Goal: Communication & Community: Answer question/provide support

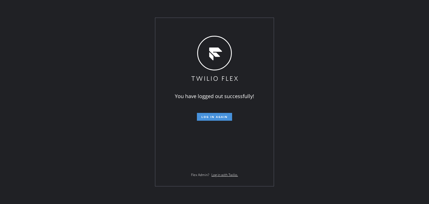
click at [223, 115] on span "Log in again" at bounding box center [215, 117] width 26 height 4
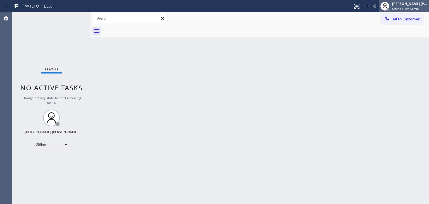
click at [407, 3] on div "[PERSON_NAME] [PERSON_NAME]" at bounding box center [410, 3] width 35 height 5
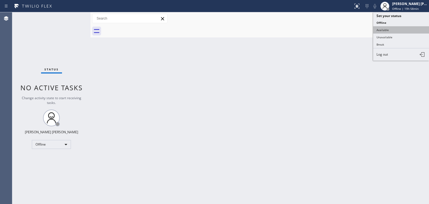
click at [394, 29] on button "Available" at bounding box center [402, 29] width 56 height 7
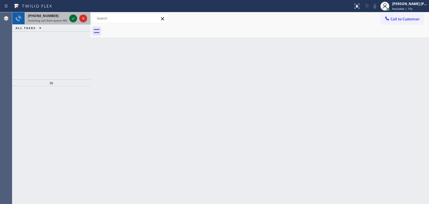
click at [74, 20] on icon at bounding box center [73, 18] width 7 height 7
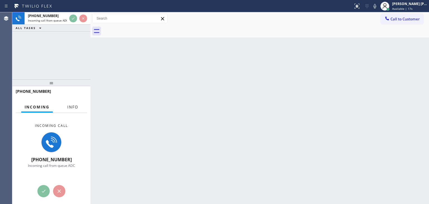
click at [74, 106] on span "Info" at bounding box center [72, 107] width 11 height 5
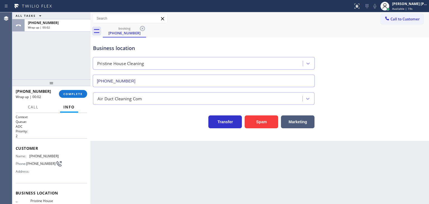
type input "[PHONE_NUMBER]"
click at [69, 93] on span "COMPLETE" at bounding box center [72, 94] width 19 height 4
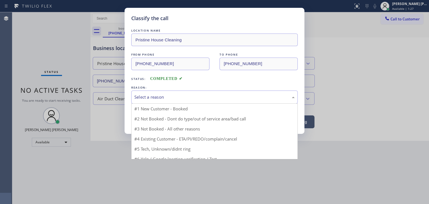
click at [158, 97] on div "Select a reason" at bounding box center [214, 97] width 160 height 6
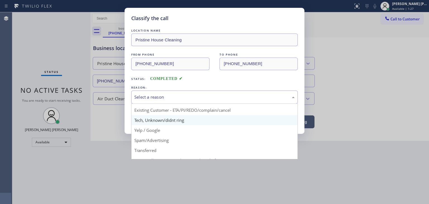
scroll to position [28, 0]
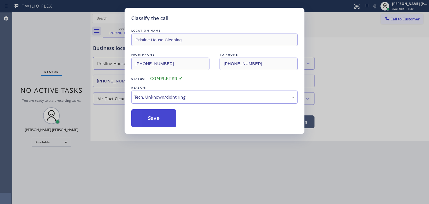
click at [163, 117] on button "Save" at bounding box center [153, 118] width 45 height 18
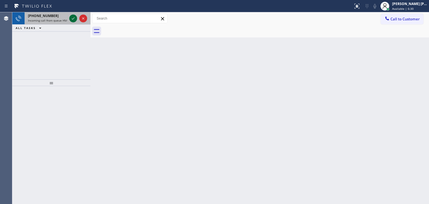
click at [74, 18] on icon at bounding box center [73, 18] width 3 height 2
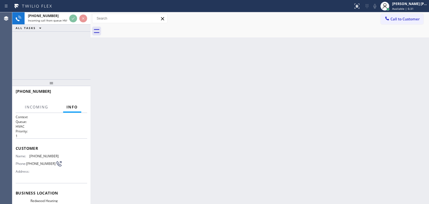
scroll to position [28, 0]
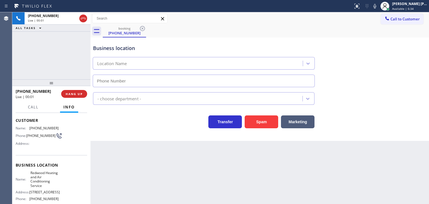
type input "[PHONE_NUMBER]"
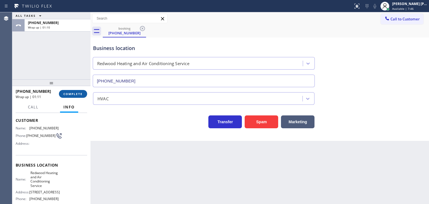
click at [71, 95] on span "COMPLETE" at bounding box center [72, 94] width 19 height 4
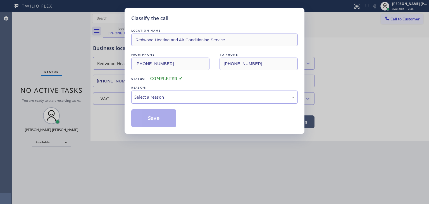
click at [142, 98] on div "Select a reason" at bounding box center [214, 97] width 160 height 6
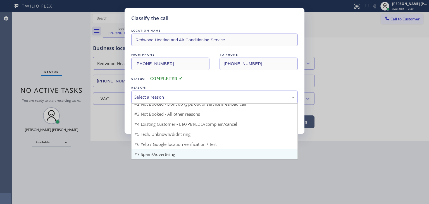
scroll to position [5, 0]
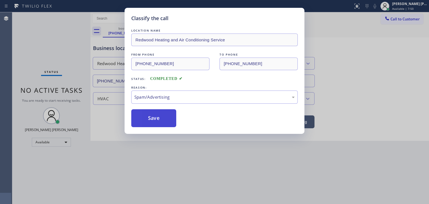
click at [153, 119] on button "Save" at bounding box center [153, 118] width 45 height 18
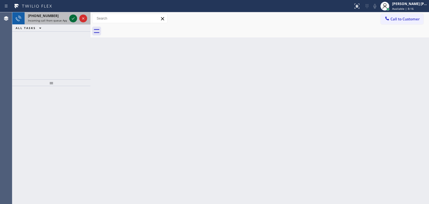
click at [72, 15] on icon at bounding box center [73, 18] width 7 height 7
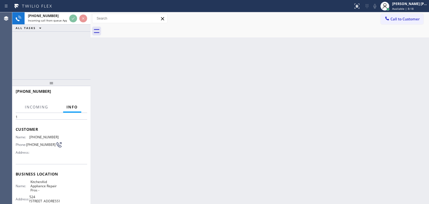
scroll to position [28, 0]
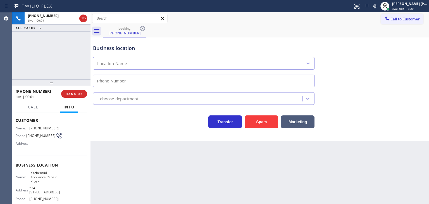
type input "[PHONE_NUMBER]"
drag, startPoint x: 50, startPoint y: 90, endPoint x: 21, endPoint y: 92, distance: 29.1
click at [21, 92] on div "[PHONE_NUMBER]" at bounding box center [37, 91] width 42 height 5
copy span "4803227980"
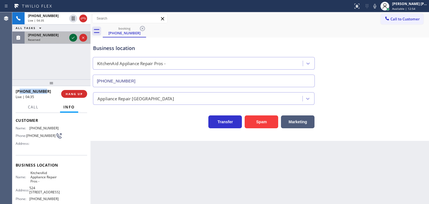
click at [74, 37] on icon at bounding box center [73, 37] width 7 height 7
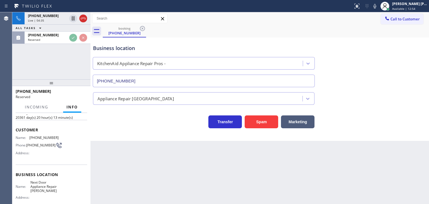
scroll to position [37, 0]
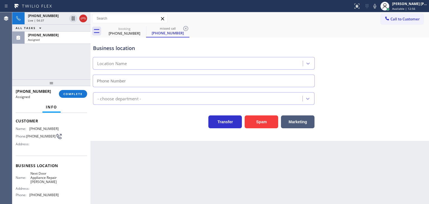
type input "[PHONE_NUMBER]"
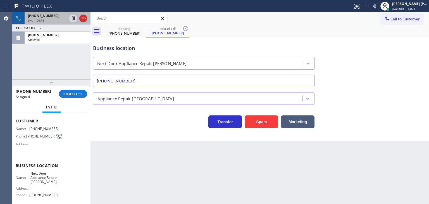
click at [51, 15] on div "[PHONE_NUMBER]" at bounding box center [47, 15] width 39 height 5
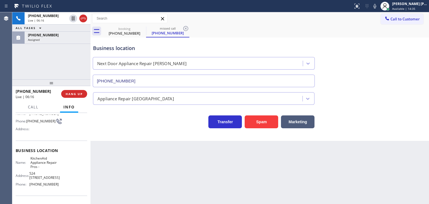
scroll to position [56, 0]
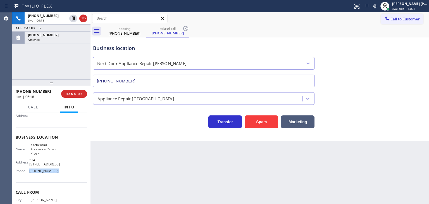
drag, startPoint x: 56, startPoint y: 171, endPoint x: 29, endPoint y: 173, distance: 28.0
click at [29, 173] on div "Name: KitchenAid Appliance Repair Pros - Address: [STREET_ADDRESS], Phone: [PHO…" at bounding box center [52, 159] width 72 height 33
copy div "[PHONE_NUMBER]"
click at [126, 37] on div "Business location Next Door Appliance Repair [GEOGRAPHIC_DATA] [PHONE_NUMBER]" at bounding box center [260, 62] width 336 height 51
click at [124, 31] on div "[PHONE_NUMBER]" at bounding box center [124, 33] width 42 height 5
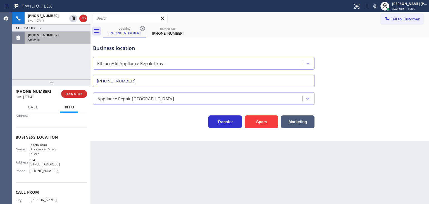
click at [51, 38] on div "Assigned" at bounding box center [57, 40] width 59 height 4
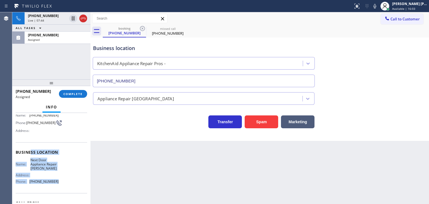
scroll to position [37, 0]
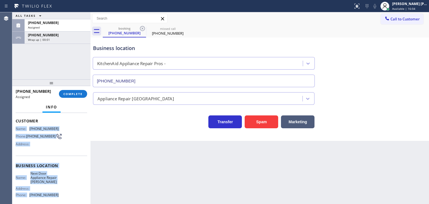
drag, startPoint x: 63, startPoint y: 169, endPoint x: 15, endPoint y: 125, distance: 64.7
click at [15, 125] on div "Context Queue: Appliance Repair High End Priority: 0 Task Age: [DEMOGRAPHIC_DAT…" at bounding box center [51, 158] width 78 height 91
copy div "Name: [PHONE_NUMBER] Phone: [PHONE_NUMBER] Address: Business location Name: Nex…"
click at [50, 24] on span "[PHONE_NUMBER]" at bounding box center [43, 22] width 31 height 5
click at [72, 96] on button "COMPLETE" at bounding box center [73, 94] width 28 height 8
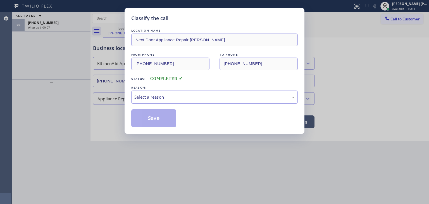
click at [161, 102] on div "Select a reason" at bounding box center [214, 97] width 167 height 13
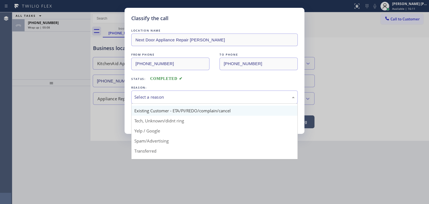
scroll to position [28, 0]
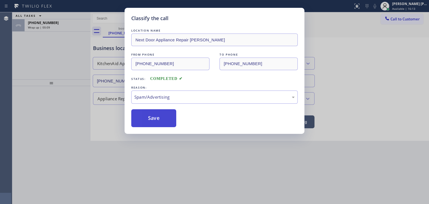
click at [160, 118] on button "Save" at bounding box center [153, 118] width 45 height 18
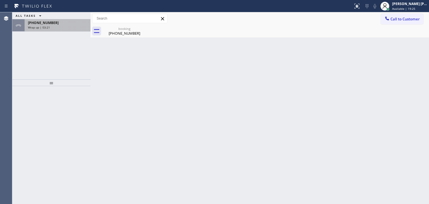
click at [57, 30] on div "[PHONE_NUMBER] Wrap up | 03:21" at bounding box center [57, 25] width 64 height 12
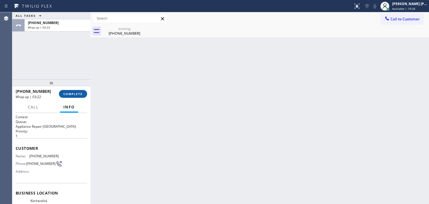
click at [77, 91] on button "COMPLETE" at bounding box center [73, 94] width 28 height 8
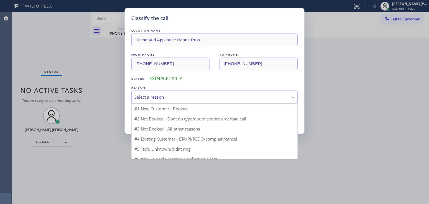
click at [166, 94] on div "Select a reason" at bounding box center [214, 97] width 160 height 6
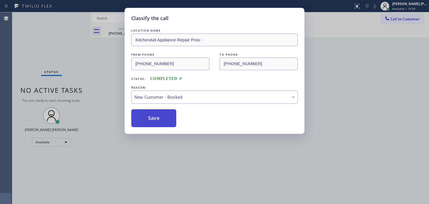
click at [159, 115] on button "Save" at bounding box center [153, 118] width 45 height 18
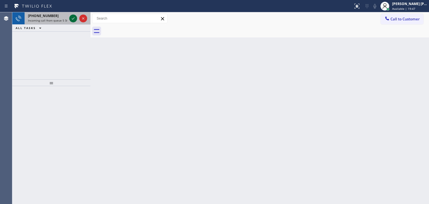
click at [75, 19] on icon at bounding box center [73, 18] width 7 height 7
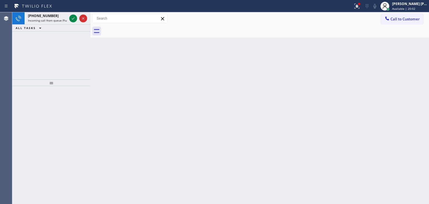
drag, startPoint x: 73, startPoint y: 18, endPoint x: 64, endPoint y: 73, distance: 55.8
click at [73, 18] on icon at bounding box center [73, 18] width 7 height 7
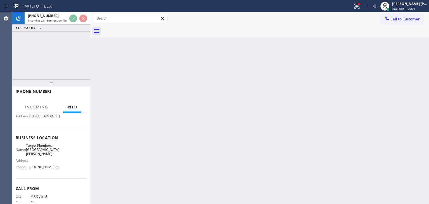
scroll to position [56, 0]
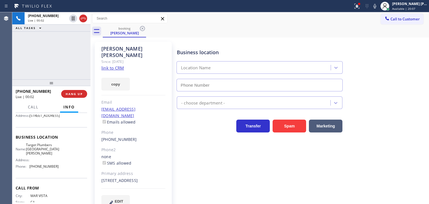
type input "[PHONE_NUMBER]"
click at [122, 65] on link "link to CRM" at bounding box center [112, 68] width 23 height 6
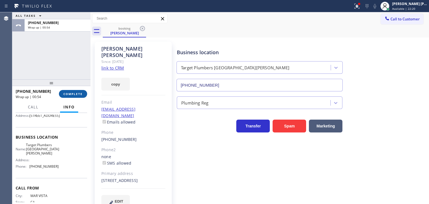
click at [76, 92] on span "COMPLETE" at bounding box center [72, 94] width 19 height 4
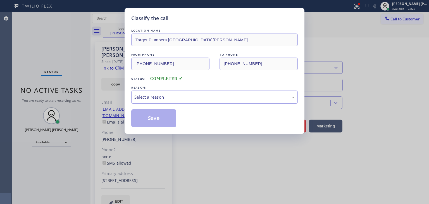
click at [151, 98] on div "Select a reason" at bounding box center [214, 97] width 160 height 6
click at [155, 100] on div "New Customer - Booked" at bounding box center [214, 97] width 167 height 13
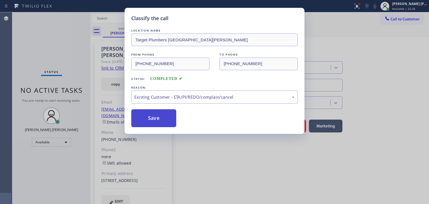
click at [152, 117] on button "Save" at bounding box center [153, 118] width 45 height 18
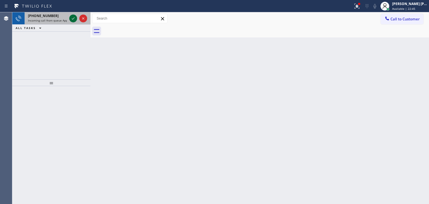
click at [74, 17] on icon at bounding box center [73, 18] width 7 height 7
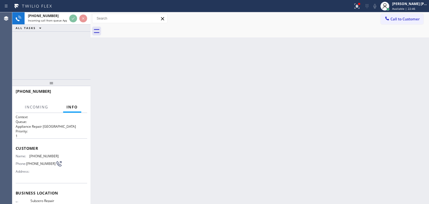
scroll to position [28, 0]
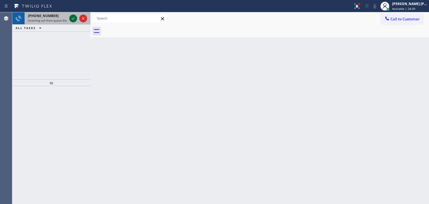
click at [73, 17] on icon at bounding box center [73, 18] width 7 height 7
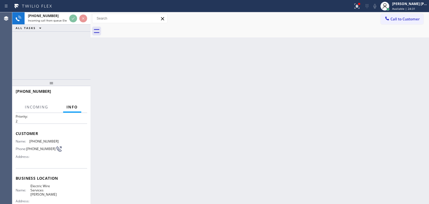
scroll to position [28, 0]
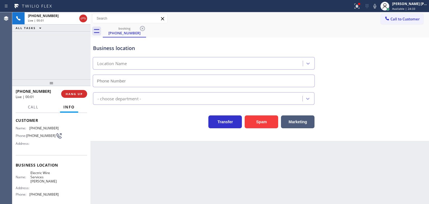
type input "[PHONE_NUMBER]"
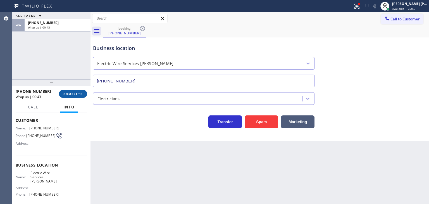
click at [80, 94] on span "COMPLETE" at bounding box center [72, 94] width 19 height 4
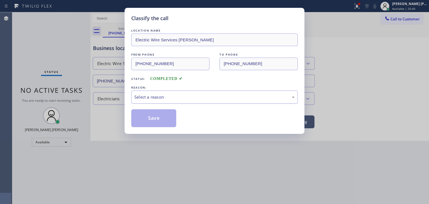
click at [156, 98] on div "Select a reason" at bounding box center [214, 97] width 160 height 6
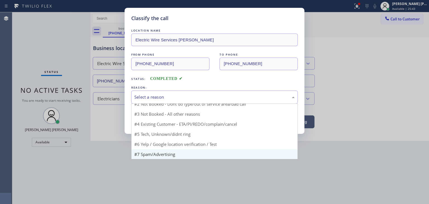
scroll to position [5, 0]
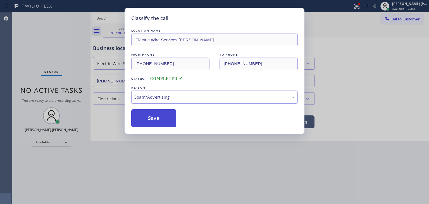
click at [155, 118] on button "Save" at bounding box center [153, 118] width 45 height 18
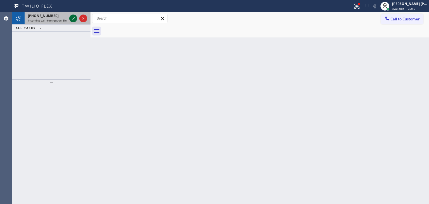
click at [72, 18] on icon at bounding box center [73, 18] width 7 height 7
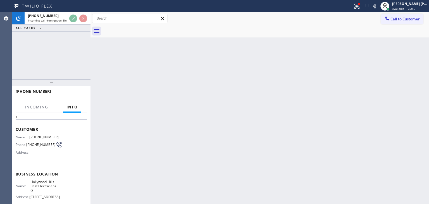
scroll to position [28, 0]
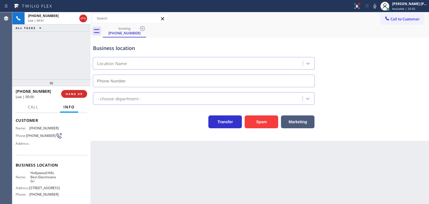
type input "[PHONE_NUMBER]"
click at [84, 95] on button "HANG UP" at bounding box center [74, 94] width 26 height 8
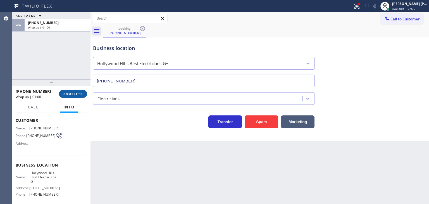
click at [73, 93] on span "COMPLETE" at bounding box center [72, 94] width 19 height 4
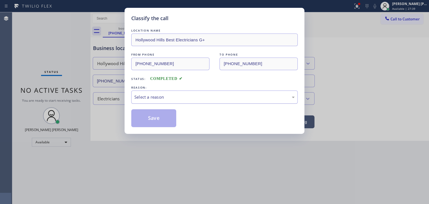
drag, startPoint x: 160, startPoint y: 94, endPoint x: 157, endPoint y: 101, distance: 7.9
click at [160, 94] on div "Select a reason" at bounding box center [214, 97] width 160 height 6
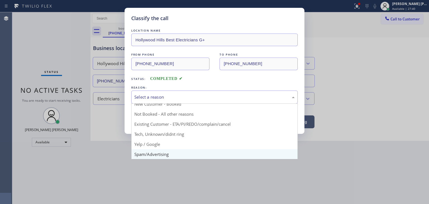
scroll to position [35, 0]
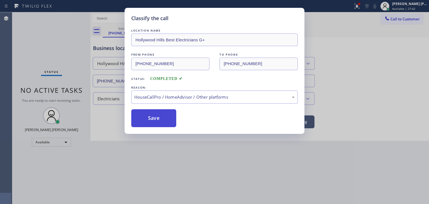
click at [156, 121] on button "Save" at bounding box center [153, 118] width 45 height 18
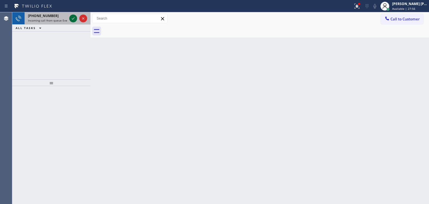
click at [74, 20] on icon at bounding box center [73, 18] width 7 height 7
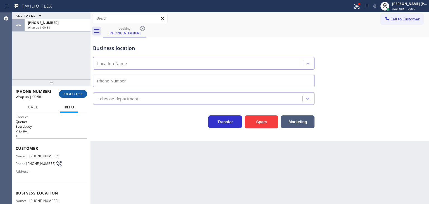
click at [69, 95] on span "COMPLETE" at bounding box center [72, 94] width 19 height 4
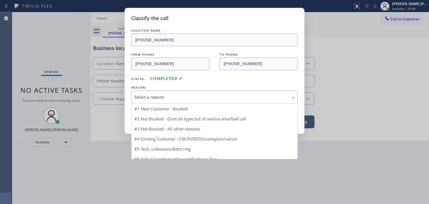
click at [163, 98] on div "Select a reason" at bounding box center [214, 97] width 160 height 6
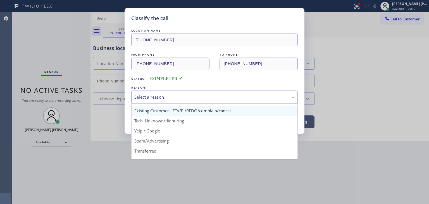
scroll to position [28, 0]
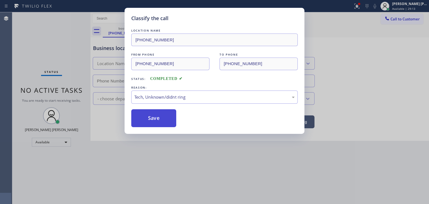
click at [152, 118] on button "Save" at bounding box center [153, 118] width 45 height 18
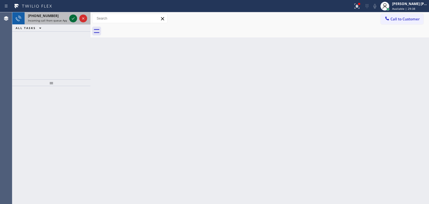
click at [74, 18] on icon at bounding box center [73, 18] width 7 height 7
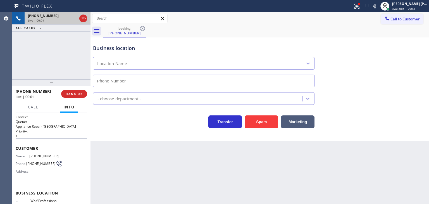
type input "[PHONE_NUMBER]"
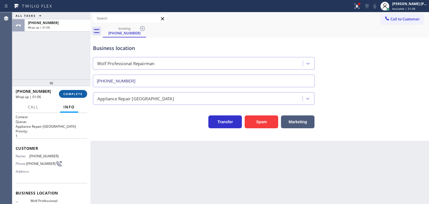
click at [77, 95] on span "COMPLETE" at bounding box center [72, 94] width 19 height 4
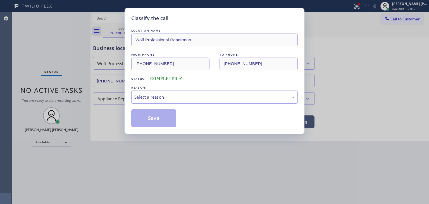
click at [149, 99] on div "Select a reason" at bounding box center [214, 97] width 160 height 6
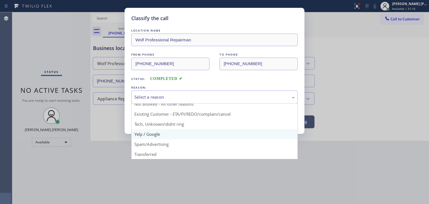
scroll to position [35, 0]
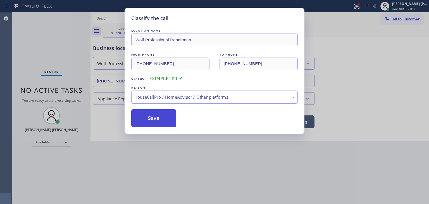
click at [155, 117] on button "Save" at bounding box center [153, 118] width 45 height 18
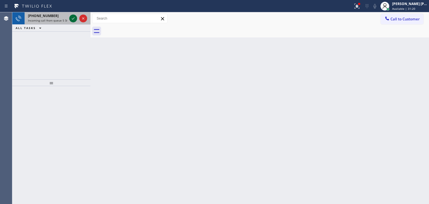
click at [74, 20] on icon at bounding box center [73, 18] width 7 height 7
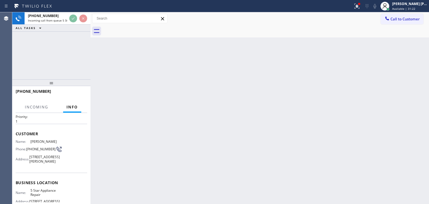
scroll to position [28, 0]
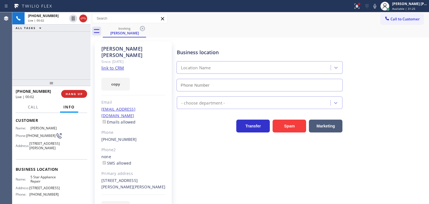
type input "[PHONE_NUMBER]"
click at [106, 65] on link "link to CRM" at bounding box center [112, 68] width 23 height 6
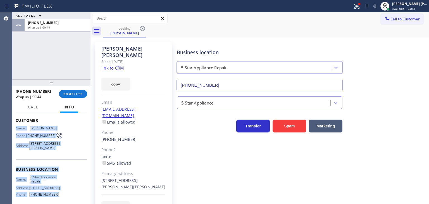
drag, startPoint x: 57, startPoint y: 174, endPoint x: 12, endPoint y: 128, distance: 64.5
click at [12, 128] on div "Context Queue: 5 Star Appliance Priority: 1 Customer Name: [PERSON_NAME] Phone:…" at bounding box center [51, 158] width 78 height 91
copy div "Name: [PERSON_NAME] Phone: [PHONE_NUMBER] Address: [STREET_ADDRESS][PERSON_NAME…"
click at [75, 94] on span "COMPLETE" at bounding box center [72, 94] width 19 height 4
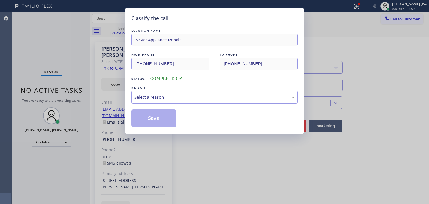
click at [176, 94] on div "Select a reason" at bounding box center [214, 97] width 160 height 6
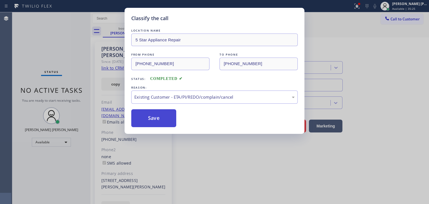
click at [160, 122] on button "Save" at bounding box center [153, 118] width 45 height 18
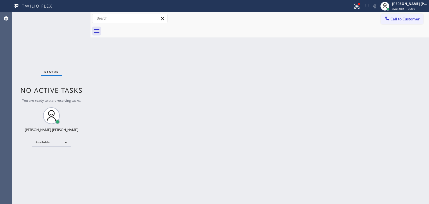
click at [71, 19] on div "Status No active tasks You are ready to start receiving tasks. [PERSON_NAME] [P…" at bounding box center [51, 108] width 78 height 192
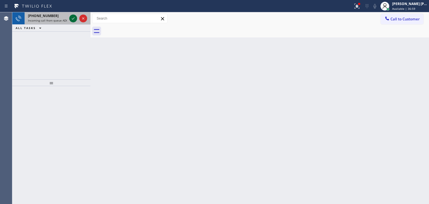
click at [73, 18] on icon at bounding box center [73, 18] width 3 height 2
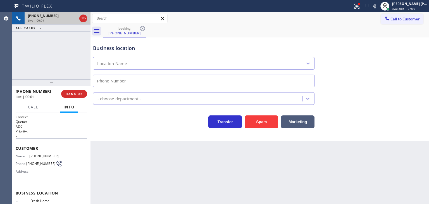
type input "[PHONE_NUMBER]"
click at [379, 7] on icon at bounding box center [375, 6] width 7 height 7
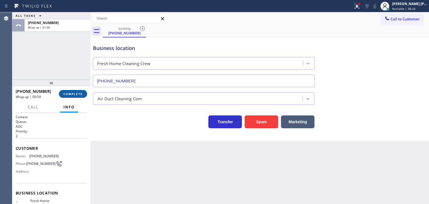
click at [77, 93] on span "COMPLETE" at bounding box center [72, 94] width 19 height 4
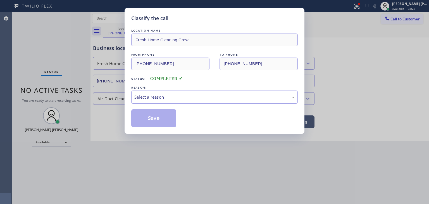
click at [159, 97] on div "Select a reason" at bounding box center [214, 97] width 160 height 6
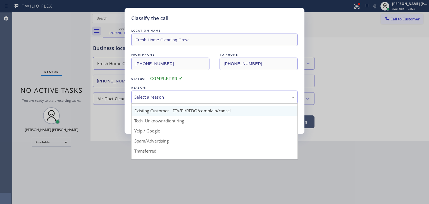
scroll to position [28, 0]
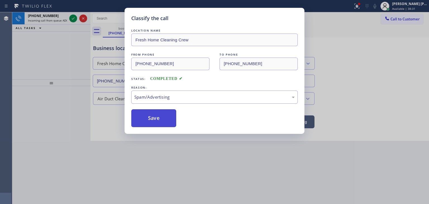
click at [159, 122] on button "Save" at bounding box center [153, 118] width 45 height 18
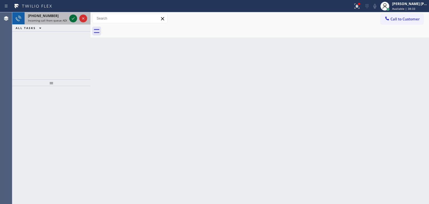
click at [73, 18] on icon at bounding box center [73, 18] width 7 height 7
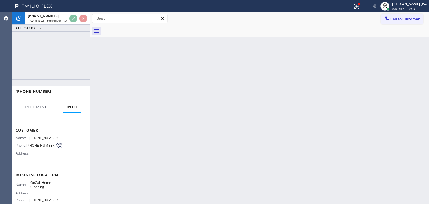
scroll to position [28, 0]
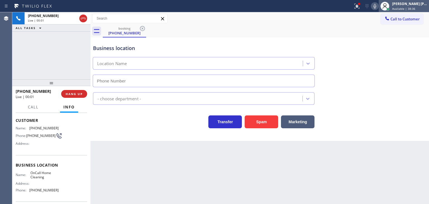
type input "[PHONE_NUMBER]"
click at [379, 5] on icon at bounding box center [375, 6] width 7 height 7
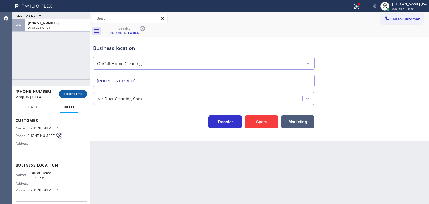
click at [75, 95] on span "COMPLETE" at bounding box center [72, 94] width 19 height 4
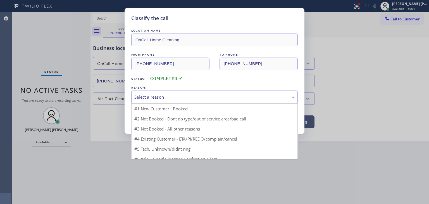
click at [170, 97] on div "Select a reason" at bounding box center [214, 97] width 160 height 6
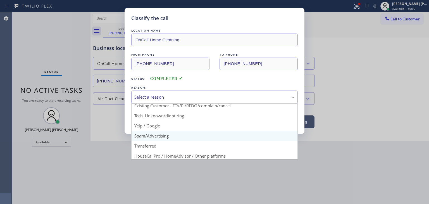
scroll to position [33, 0]
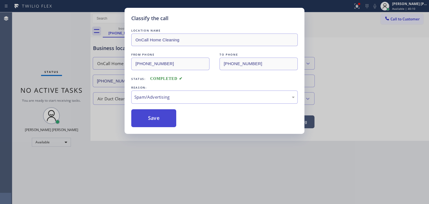
click at [157, 118] on button "Save" at bounding box center [153, 118] width 45 height 18
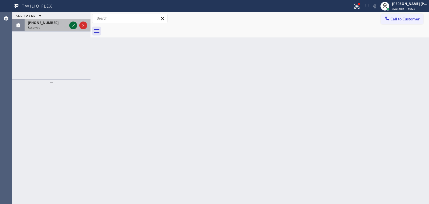
click at [74, 24] on icon at bounding box center [73, 25] width 7 height 7
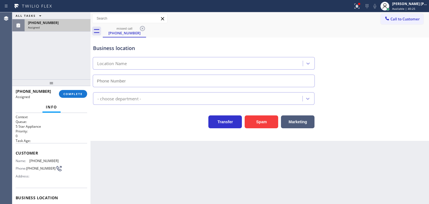
type input "[PHONE_NUMBER]"
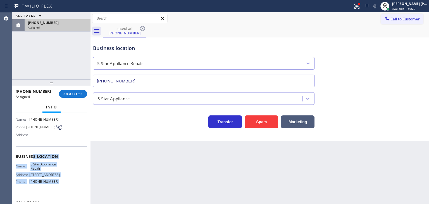
scroll to position [28, 0]
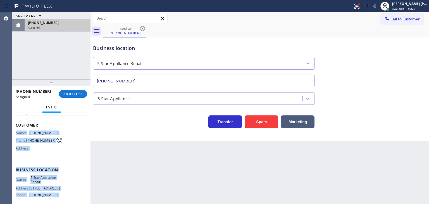
drag, startPoint x: 54, startPoint y: 168, endPoint x: 12, endPoint y: 131, distance: 55.9
click at [12, 131] on div "Context Queue: 5 Star Appliance Priority: 0 Task Age: Customer Name: [PHONE_NUM…" at bounding box center [51, 158] width 78 height 91
copy div "Name: [PHONE_NUMBER] Phone: [PHONE_NUMBER] Address: Business location Name: 5 S…"
click at [75, 96] on button "COMPLETE" at bounding box center [73, 94] width 28 height 8
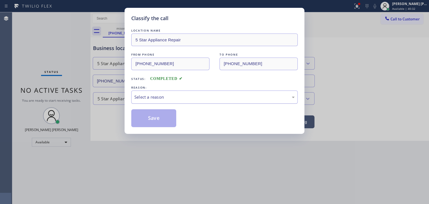
click at [172, 99] on div "Select a reason" at bounding box center [214, 97] width 160 height 6
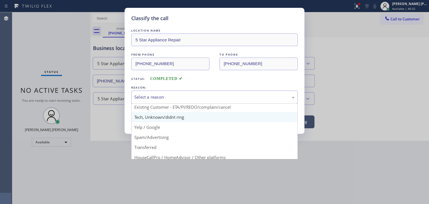
scroll to position [28, 0]
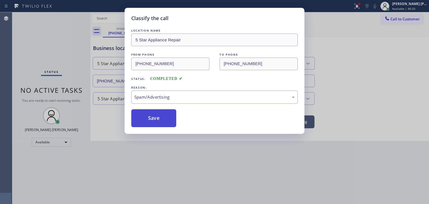
click at [161, 122] on button "Save" at bounding box center [153, 118] width 45 height 18
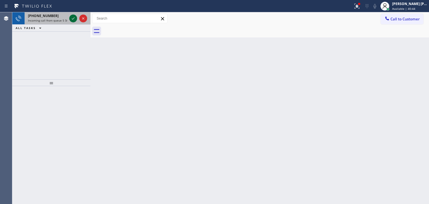
click at [72, 19] on icon at bounding box center [73, 18] width 7 height 7
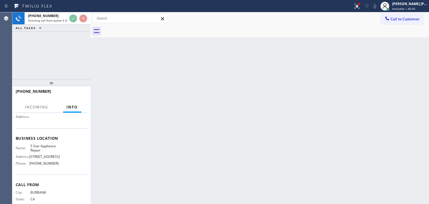
scroll to position [56, 0]
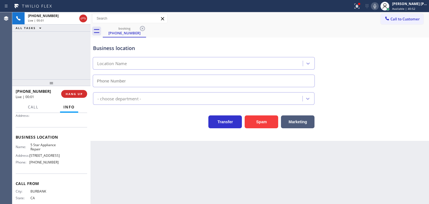
type input "[PHONE_NUMBER]"
click at [70, 52] on div "[PHONE_NUMBER] Live | 00:22 ALL TASKS ALL TASKS ACTIVE TASKS TASKS IN WRAP UP" at bounding box center [51, 45] width 78 height 67
click at [416, 7] on span "Available | 41:15" at bounding box center [404, 9] width 23 height 4
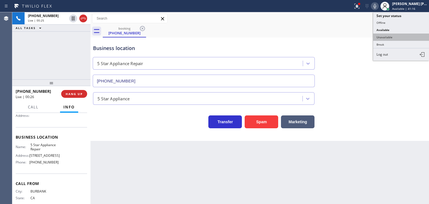
click at [398, 37] on button "Unavailable" at bounding box center [402, 37] width 56 height 7
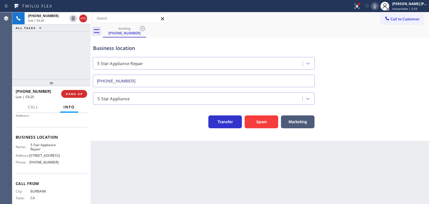
click at [379, 6] on icon at bounding box center [375, 6] width 7 height 7
click at [409, 4] on div "[PERSON_NAME] [PERSON_NAME]" at bounding box center [410, 3] width 35 height 5
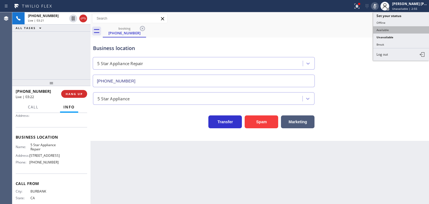
click at [401, 27] on button "Available" at bounding box center [402, 29] width 56 height 7
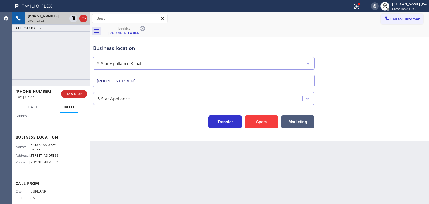
click at [77, 17] on div at bounding box center [78, 18] width 20 height 12
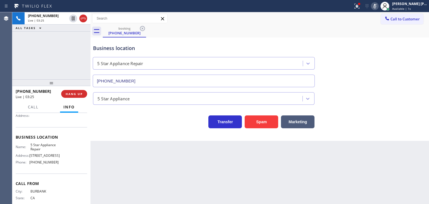
drag, startPoint x: 415, startPoint y: 6, endPoint x: 404, endPoint y: 15, distance: 14.4
click at [415, 6] on div "[PERSON_NAME] [PERSON_NAME]" at bounding box center [410, 3] width 35 height 5
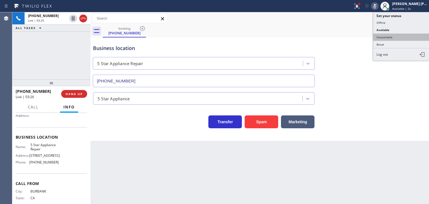
click at [389, 34] on button "Unavailable" at bounding box center [402, 37] width 56 height 7
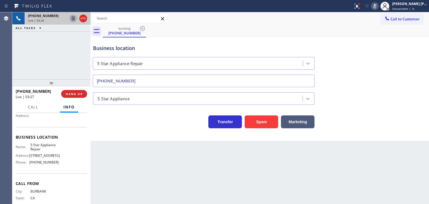
click at [71, 18] on icon at bounding box center [73, 18] width 7 height 7
click at [377, 8] on icon at bounding box center [375, 6] width 3 height 4
click at [73, 18] on icon at bounding box center [73, 18] width 4 height 4
drag, startPoint x: 405, startPoint y: 65, endPoint x: 401, endPoint y: 56, distance: 10.1
click at [405, 65] on div "Business location 5 Star Appliance Repair [PHONE_NUMBER]" at bounding box center [260, 62] width 336 height 51
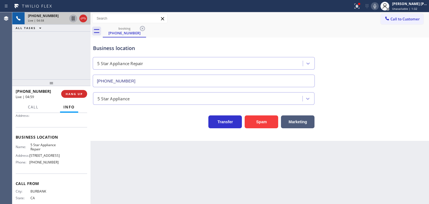
click at [379, 7] on icon at bounding box center [375, 6] width 7 height 7
click at [414, 8] on span "Unavailable | 2:35" at bounding box center [405, 9] width 25 height 4
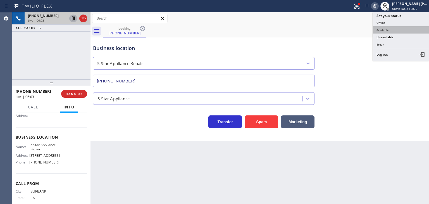
click at [397, 29] on button "Available" at bounding box center [402, 29] width 56 height 7
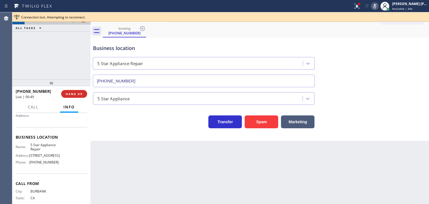
click at [379, 6] on icon at bounding box center [375, 6] width 7 height 7
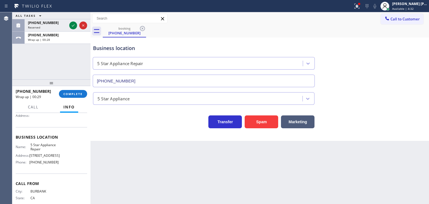
click at [75, 23] on icon at bounding box center [73, 25] width 7 height 7
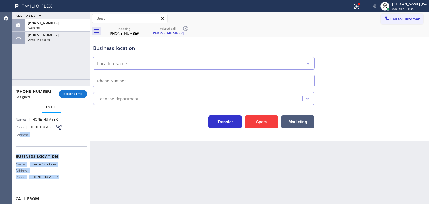
scroll to position [32, 0]
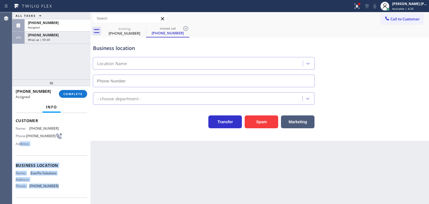
type input "[PHONE_NUMBER]"
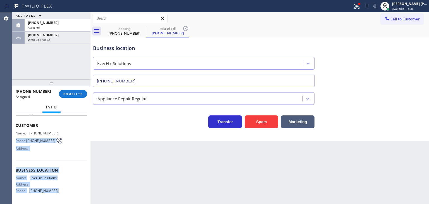
scroll to position [37, 0]
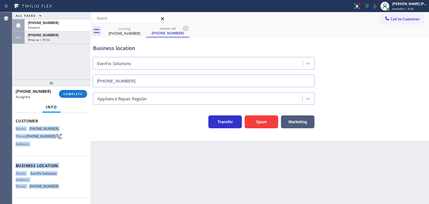
drag, startPoint x: 60, startPoint y: 168, endPoint x: 15, endPoint y: 129, distance: 60.3
click at [15, 129] on div "Context Queue: Appliance Repair Priority: 0 Task Age: [DEMOGRAPHIC_DATA] minute…" at bounding box center [51, 158] width 78 height 91
copy div "Name: [PHONE_NUMBER] Phone: [PHONE_NUMBER] Address: Business location Name: Eve…"
drag, startPoint x: 61, startPoint y: 27, endPoint x: 62, endPoint y: 33, distance: 6.2
click at [61, 27] on div "Assigned" at bounding box center [57, 27] width 59 height 4
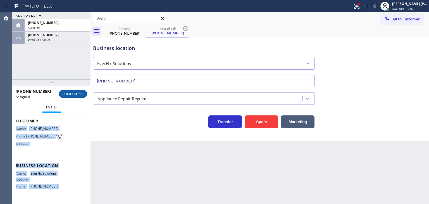
click at [72, 93] on span "COMPLETE" at bounding box center [72, 94] width 19 height 4
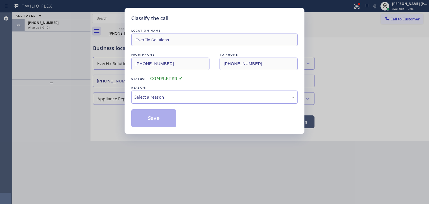
click at [133, 98] on div "Select a reason" at bounding box center [214, 97] width 167 height 13
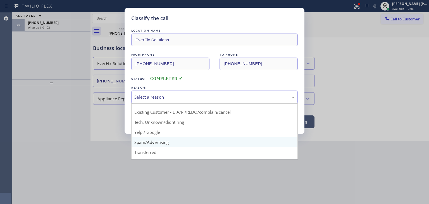
scroll to position [35, 0]
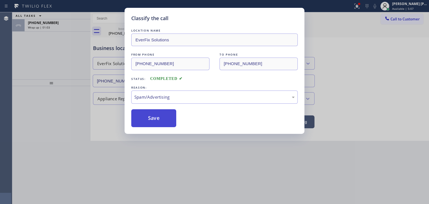
click at [154, 115] on button "Save" at bounding box center [153, 118] width 45 height 18
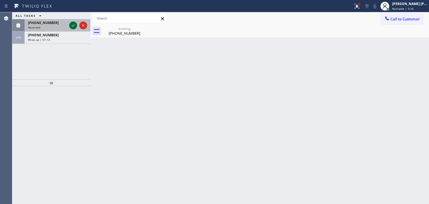
click at [73, 25] on icon at bounding box center [73, 25] width 7 height 7
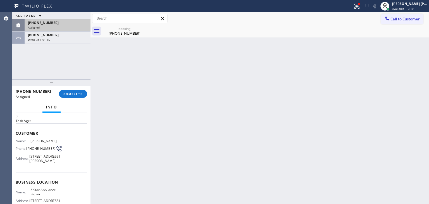
scroll to position [56, 0]
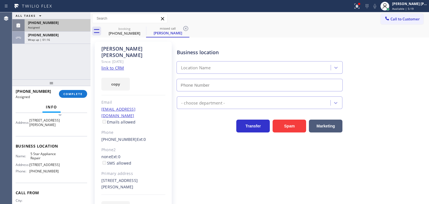
type input "[PHONE_NUMBER]"
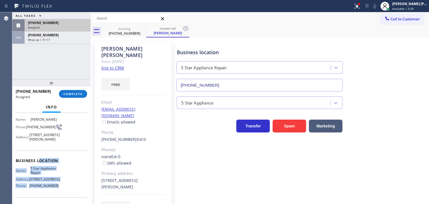
scroll to position [28, 0]
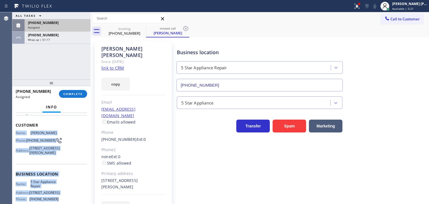
drag, startPoint x: 61, startPoint y: 183, endPoint x: 14, endPoint y: 129, distance: 71.3
click at [14, 129] on div "Context Queue: 5 Star Appliance Priority: 0 Task Age: Customer Name: [PERSON_NA…" at bounding box center [51, 158] width 78 height 91
copy div "Name: [PERSON_NAME] Phone: [PHONE_NUMBER] Address: [STREET_ADDRESS][PERSON_NAME…"
click at [66, 94] on span "COMPLETE" at bounding box center [72, 94] width 19 height 4
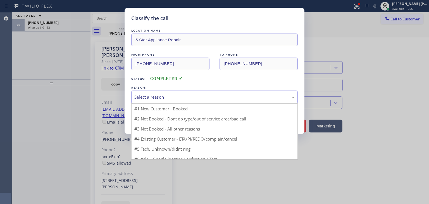
click at [145, 100] on div "Select a reason" at bounding box center [214, 97] width 167 height 13
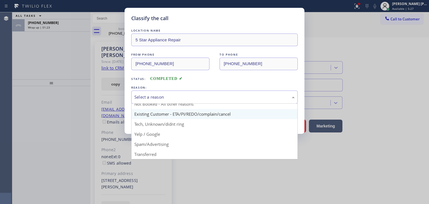
scroll to position [5, 0]
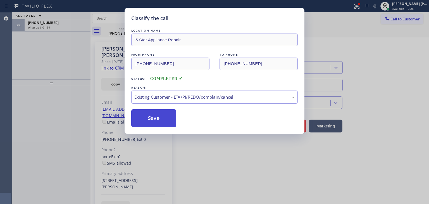
click at [155, 119] on button "Save" at bounding box center [153, 118] width 45 height 18
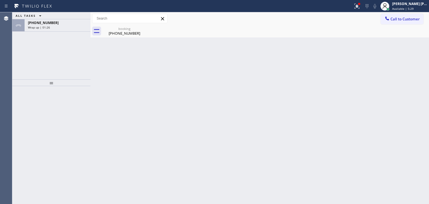
click at [59, 26] on div "Wrap up | 01:26" at bounding box center [57, 27] width 59 height 4
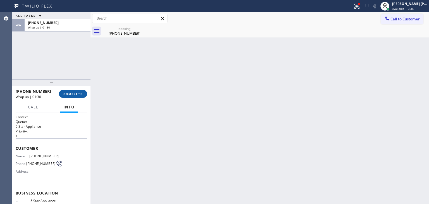
click at [75, 94] on span "COMPLETE" at bounding box center [72, 94] width 19 height 4
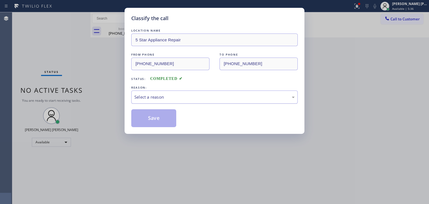
click at [152, 95] on div "Select a reason" at bounding box center [214, 97] width 160 height 6
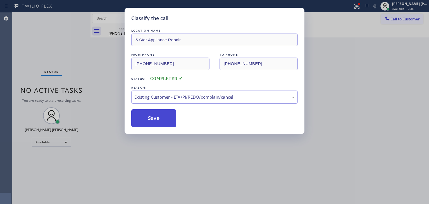
click at [155, 117] on button "Save" at bounding box center [153, 118] width 45 height 18
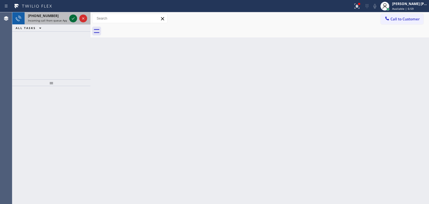
click at [72, 19] on icon at bounding box center [73, 18] width 7 height 7
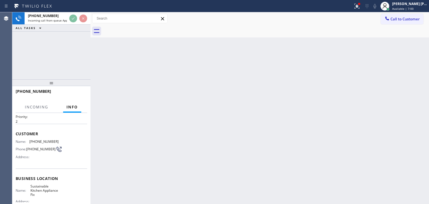
scroll to position [28, 0]
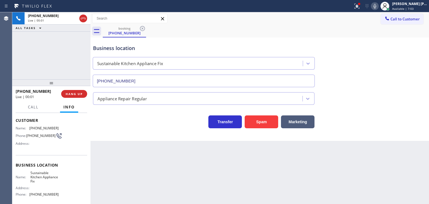
type input "[PHONE_NUMBER]"
click at [379, 4] on icon at bounding box center [375, 6] width 7 height 7
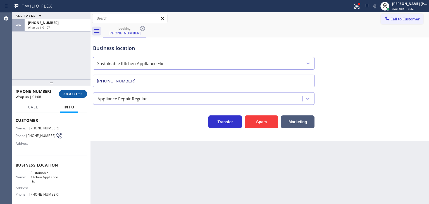
click at [82, 92] on button "COMPLETE" at bounding box center [73, 94] width 28 height 8
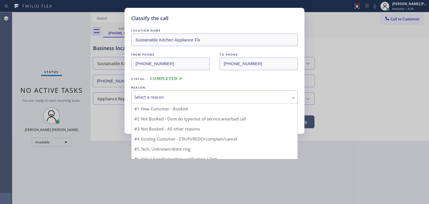
click at [153, 102] on div "Select a reason" at bounding box center [214, 97] width 167 height 13
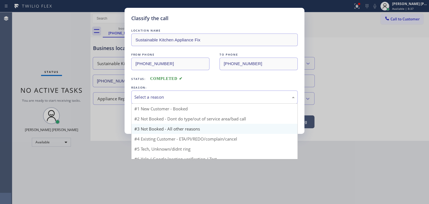
scroll to position [15, 0]
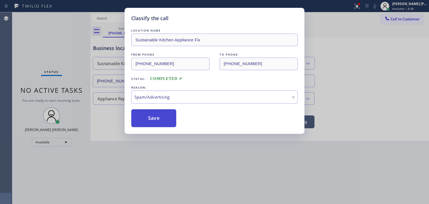
click at [156, 118] on button "Save" at bounding box center [153, 118] width 45 height 18
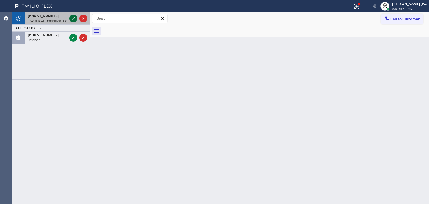
click at [74, 18] on icon at bounding box center [73, 18] width 7 height 7
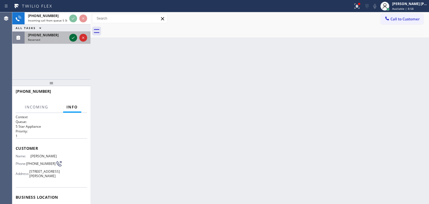
click at [72, 36] on icon at bounding box center [73, 37] width 7 height 7
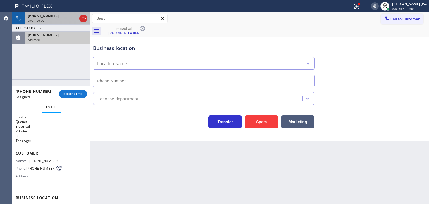
type input "[PHONE_NUMBER]"
click at [53, 20] on div "Live | 00:02" at bounding box center [47, 20] width 39 height 4
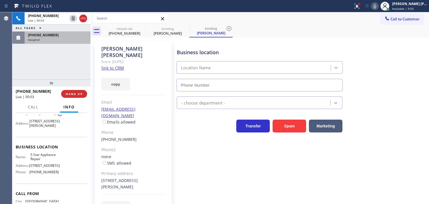
scroll to position [56, 0]
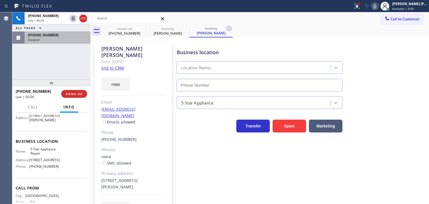
type input "[PHONE_NUMBER]"
click at [56, 38] on div "Assigned" at bounding box center [57, 40] width 59 height 4
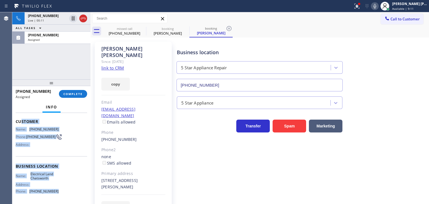
scroll to position [19, 0]
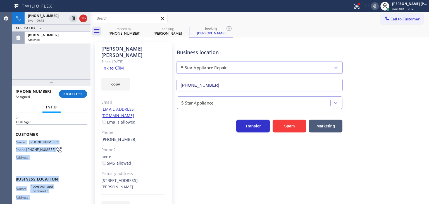
drag, startPoint x: 60, startPoint y: 149, endPoint x: 15, endPoint y: 141, distance: 44.9
click at [15, 141] on div "Context Queue: Electrical Priority: 0 Task Age: Customer Name: [PHONE_NUMBER] P…" at bounding box center [51, 158] width 78 height 91
copy div "Name: [PHONE_NUMBER] Phone: [PHONE_NUMBER] Address: Business location Name: Ele…"
click at [76, 92] on span "COMPLETE" at bounding box center [72, 94] width 19 height 4
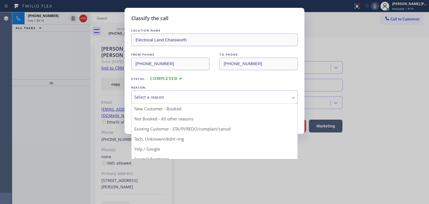
click at [165, 101] on div "Select a reason" at bounding box center [214, 97] width 167 height 13
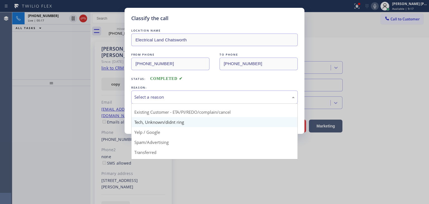
scroll to position [35, 0]
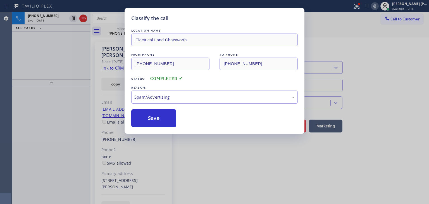
click at [161, 124] on button "Save" at bounding box center [153, 118] width 45 height 18
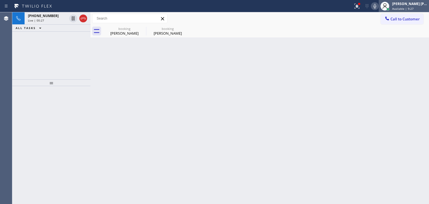
click at [409, 4] on div "[PERSON_NAME] [PERSON_NAME]" at bounding box center [410, 3] width 35 height 5
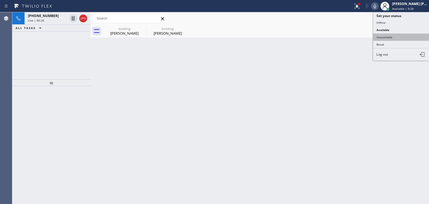
click at [395, 36] on button "Unavailable" at bounding box center [402, 37] width 56 height 7
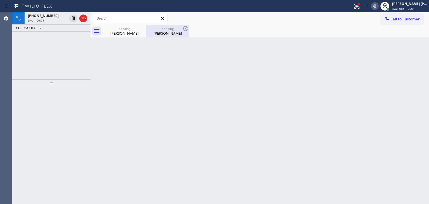
click at [162, 32] on div "[PERSON_NAME]" at bounding box center [168, 33] width 42 height 5
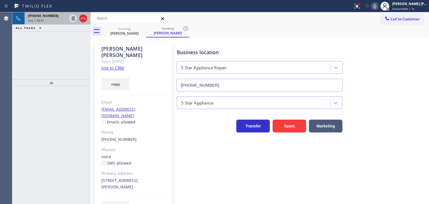
click at [47, 17] on span "[PHONE_NUMBER]" at bounding box center [43, 15] width 31 height 5
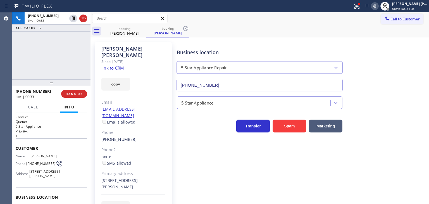
click at [119, 65] on link "link to CRM" at bounding box center [112, 68] width 23 height 6
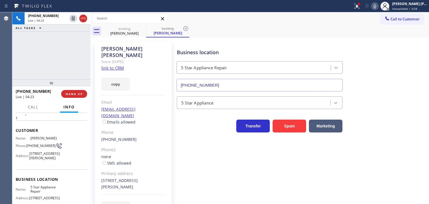
scroll to position [56, 0]
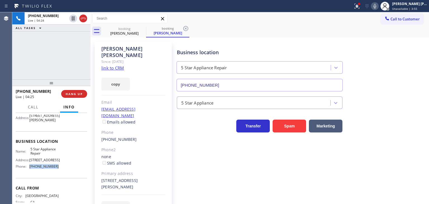
drag, startPoint x: 61, startPoint y: 177, endPoint x: 29, endPoint y: 179, distance: 32.5
click at [29, 171] on div "Name: 5 Star Appliance Repair Address: [STREET_ADDRESS] Phone: [PHONE_NUMBER]" at bounding box center [52, 159] width 72 height 24
copy div "[PHONE_NUMBER]"
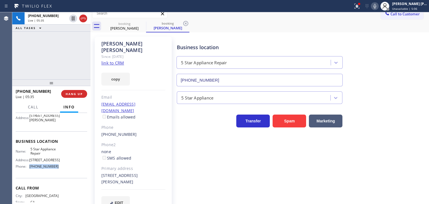
scroll to position [8, 0]
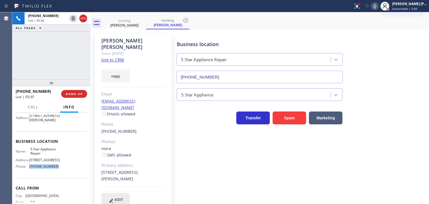
click at [112, 193] on button "EDIT" at bounding box center [115, 199] width 29 height 13
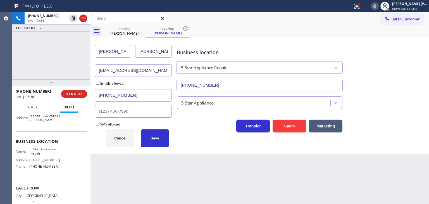
drag, startPoint x: 137, startPoint y: 71, endPoint x: 77, endPoint y: 67, distance: 60.2
click at [77, 67] on div "[PHONE_NUMBER] Live | 05:38 ALL TASKS ALL TASKS ACTIVE TASKS TASKS IN WRAP UP […" at bounding box center [220, 108] width 417 height 192
click at [416, 7] on span "Unavailable | 5:13" at bounding box center [405, 9] width 25 height 4
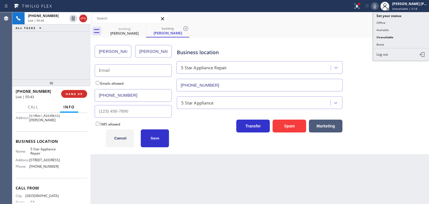
drag, startPoint x: 387, startPoint y: 31, endPoint x: 405, endPoint y: 16, distance: 24.2
click at [387, 32] on button "Available" at bounding box center [402, 29] width 56 height 7
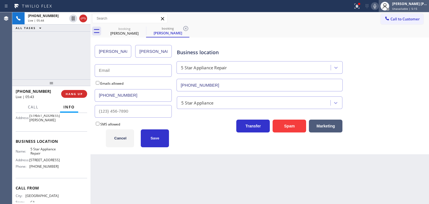
click at [418, 0] on div "[PERSON_NAME] [PERSON_NAME] Unavailable | 5:15" at bounding box center [404, 6] width 50 height 12
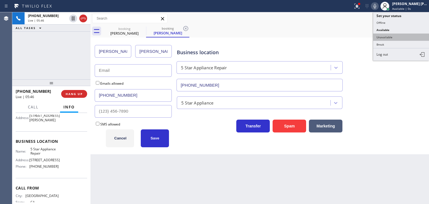
click at [386, 34] on button "Unavailable" at bounding box center [402, 37] width 56 height 7
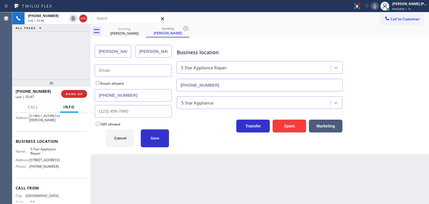
click at [115, 72] on input "text" at bounding box center [133, 70] width 77 height 13
type input "[EMAIL_ADDRESS][DOMAIN_NAME]"
click at [158, 136] on span "Save" at bounding box center [155, 138] width 9 height 4
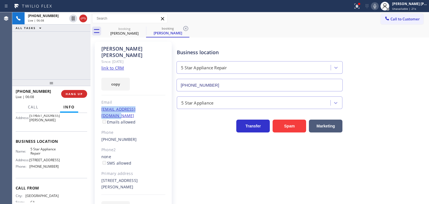
drag, startPoint x: 157, startPoint y: 102, endPoint x: 101, endPoint y: 101, distance: 56.8
click at [101, 101] on div "[PERSON_NAME] Since: [DATE] link to CRM copy Email [EMAIL_ADDRESS][DOMAIN_NAME]…" at bounding box center [133, 131] width 77 height 179
copy link "[EMAIL_ADDRESS][DOMAIN_NAME]"
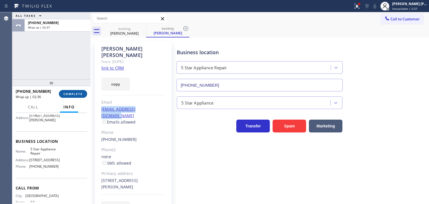
click at [80, 94] on span "COMPLETE" at bounding box center [72, 94] width 19 height 4
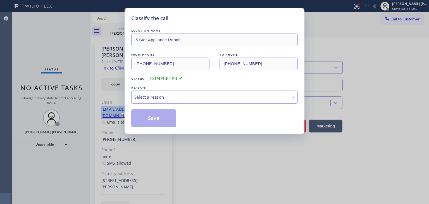
click at [158, 102] on div "Select a reason" at bounding box center [214, 97] width 167 height 13
click at [153, 118] on button "Save" at bounding box center [153, 118] width 45 height 18
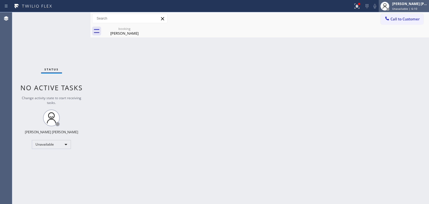
click at [406, 10] on span "Unavailable | 6:10" at bounding box center [405, 9] width 25 height 4
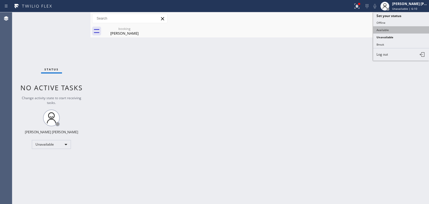
click at [394, 28] on button "Available" at bounding box center [402, 29] width 56 height 7
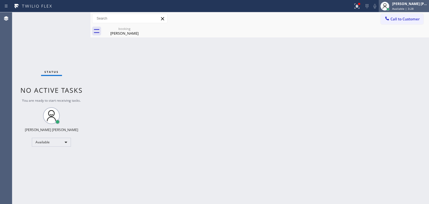
click at [413, 4] on div "[PERSON_NAME] [PERSON_NAME]" at bounding box center [410, 3] width 35 height 5
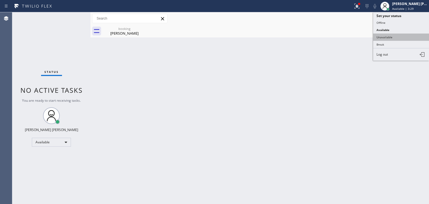
click at [398, 34] on button "Unavailable" at bounding box center [402, 37] width 56 height 7
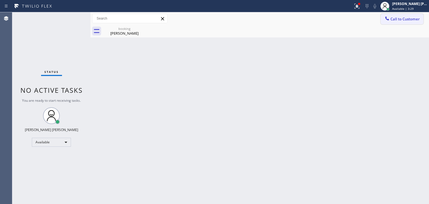
click at [407, 19] on span "Call to Customer" at bounding box center [405, 18] width 29 height 5
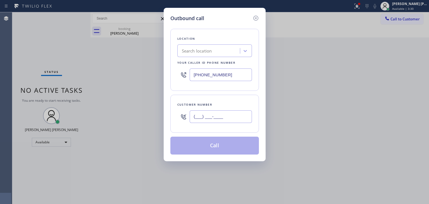
click at [218, 116] on input "(___) ___-____" at bounding box center [221, 116] width 62 height 13
paste input "609) 424-7760"
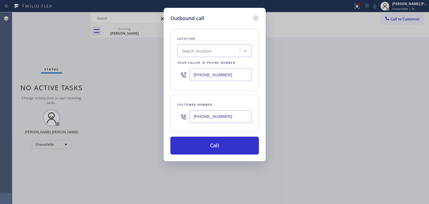
type input "[PHONE_NUMBER]"
drag, startPoint x: 229, startPoint y: 77, endPoint x: 181, endPoint y: 83, distance: 48.4
click at [181, 83] on div "[PHONE_NUMBER]" at bounding box center [215, 75] width 75 height 18
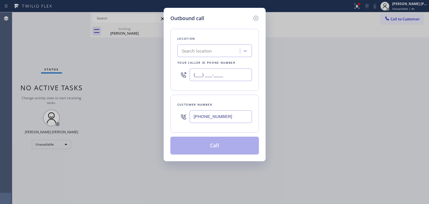
type input "(___) ___-____"
click at [186, 51] on div "Search location" at bounding box center [197, 51] width 30 height 6
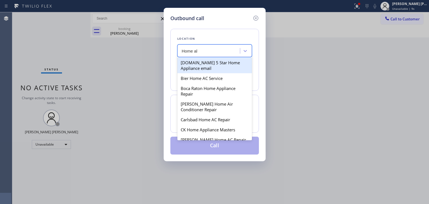
type input "Home all"
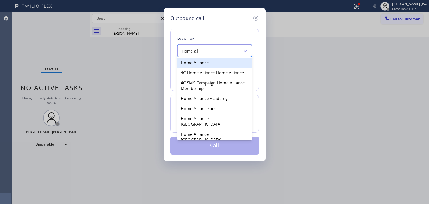
click at [211, 60] on div "Home Alliance" at bounding box center [215, 63] width 75 height 10
type input "[PHONE_NUMBER]"
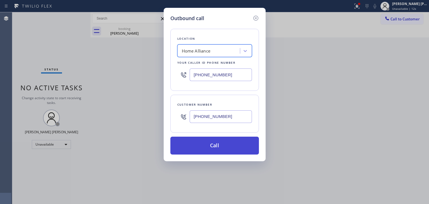
click at [221, 147] on button "Call" at bounding box center [215, 146] width 89 height 18
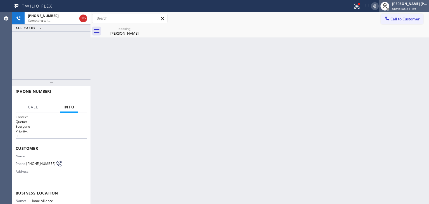
click at [407, 8] on span "Unavailable | 19s" at bounding box center [405, 9] width 24 height 4
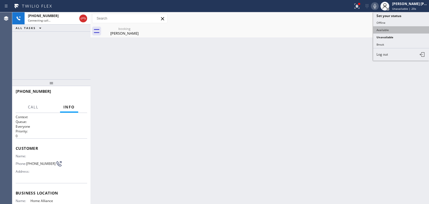
click at [401, 27] on button "Available" at bounding box center [402, 29] width 56 height 7
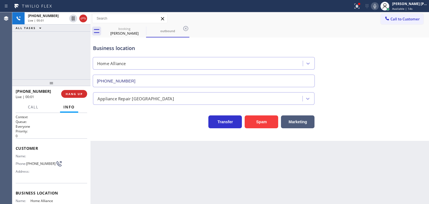
type input "[PHONE_NUMBER]"
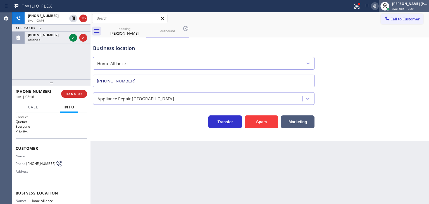
click at [414, 8] on span "Available | 3:29" at bounding box center [404, 9] width 22 height 4
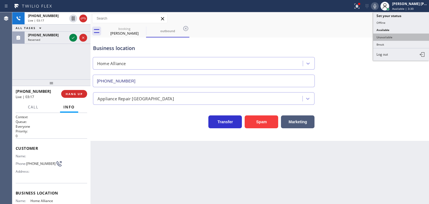
click at [401, 36] on button "Unavailable" at bounding box center [402, 37] width 56 height 7
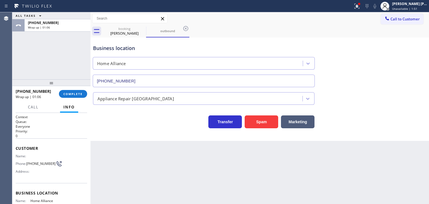
drag, startPoint x: 396, startPoint y: 66, endPoint x: 370, endPoint y: 46, distance: 32.4
click at [396, 66] on div "Business location Home Alliance [PHONE_NUMBER]" at bounding box center [260, 62] width 336 height 51
drag, startPoint x: 44, startPoint y: 92, endPoint x: 20, endPoint y: 91, distance: 24.3
click at [20, 91] on div "[PHONE_NUMBER]" at bounding box center [35, 91] width 39 height 5
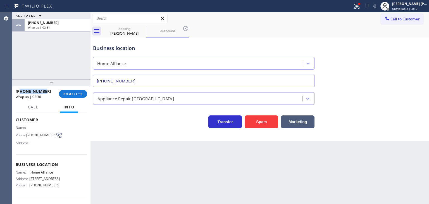
scroll to position [56, 0]
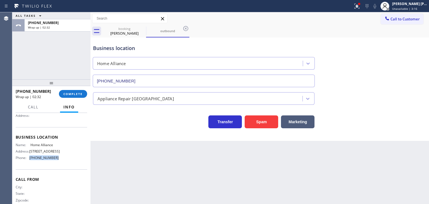
drag, startPoint x: 59, startPoint y: 162, endPoint x: 27, endPoint y: 164, distance: 32.5
click at [27, 162] on div "Name: Home Alliance Address: [STREET_ADDRESS] Phone: [PHONE_NUMBER]" at bounding box center [52, 153] width 72 height 20
drag, startPoint x: 41, startPoint y: 90, endPoint x: 21, endPoint y: 92, distance: 20.5
click at [21, 92] on div "[PHONE_NUMBER]" at bounding box center [35, 91] width 39 height 5
click at [414, 18] on span "Call to Customer" at bounding box center [405, 18] width 29 height 5
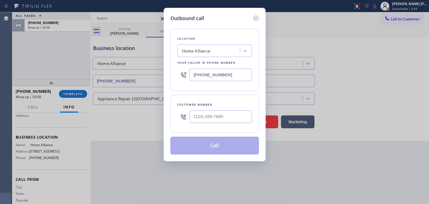
drag, startPoint x: 234, startPoint y: 75, endPoint x: 141, endPoint y: 75, distance: 93.1
click at [141, 75] on div "Outbound call Location Home Alliance Your caller id phone number [PHONE_NUMBER]…" at bounding box center [214, 102] width 429 height 204
click at [200, 111] on input "(___) ___-____" at bounding box center [221, 116] width 62 height 13
paste input "609) 424-7760"
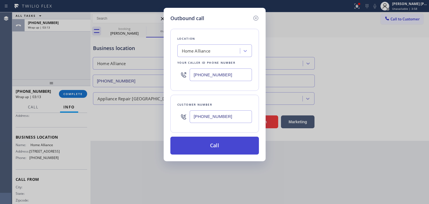
type input "[PHONE_NUMBER]"
click at [218, 142] on button "Call" at bounding box center [215, 146] width 89 height 18
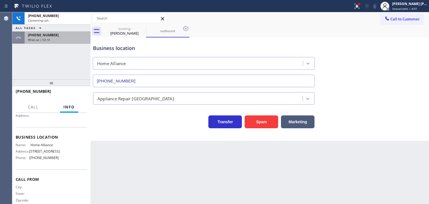
click at [59, 39] on div "Wrap up | 03:16" at bounding box center [57, 40] width 59 height 4
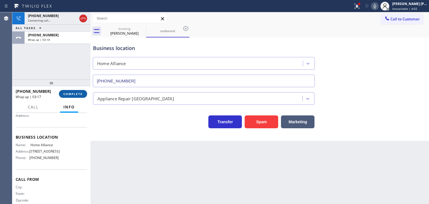
click at [76, 95] on span "COMPLETE" at bounding box center [72, 94] width 19 height 4
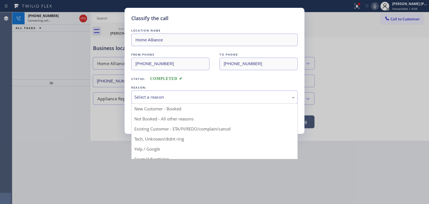
click at [149, 96] on div "Select a reason" at bounding box center [214, 97] width 160 height 6
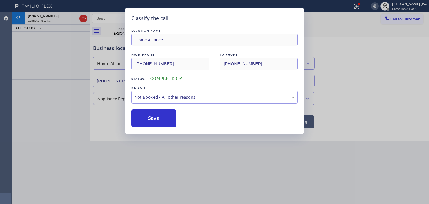
click at [159, 115] on button "Save" at bounding box center [153, 118] width 45 height 18
type input "[PHONE_NUMBER]"
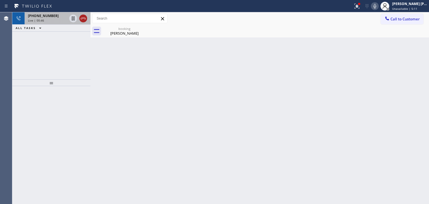
click at [84, 19] on icon at bounding box center [83, 19] width 5 height 2
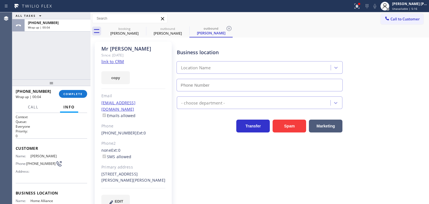
type input "[PHONE_NUMBER]"
click at [81, 94] on span "COMPLETE" at bounding box center [72, 94] width 19 height 4
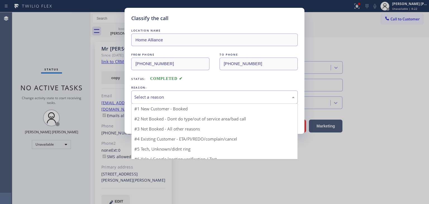
click at [168, 98] on div "Select a reason" at bounding box center [214, 97] width 160 height 6
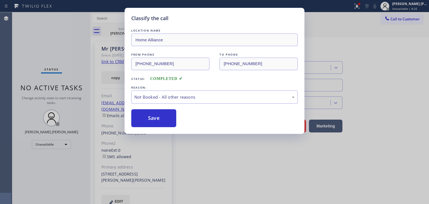
click at [158, 118] on button "Save" at bounding box center [153, 118] width 45 height 18
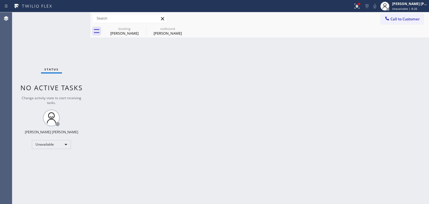
click at [415, 6] on div "[PERSON_NAME] [PERSON_NAME] Unavailable | 8:26" at bounding box center [410, 6] width 38 height 10
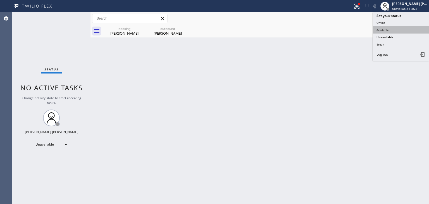
click at [398, 27] on button "Available" at bounding box center [402, 29] width 56 height 7
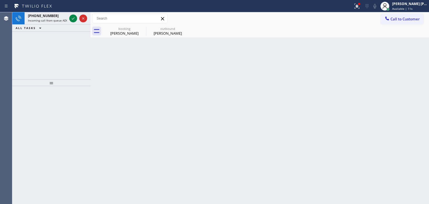
drag, startPoint x: 74, startPoint y: 20, endPoint x: 74, endPoint y: 36, distance: 15.4
click at [74, 20] on icon at bounding box center [73, 18] width 7 height 7
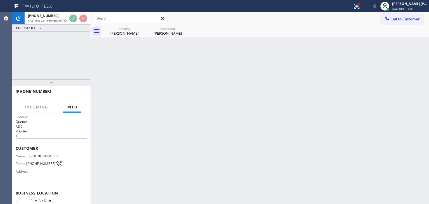
scroll to position [56, 0]
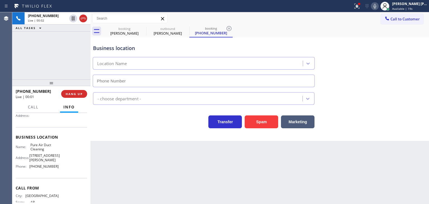
type input "[PHONE_NUMBER]"
drag, startPoint x: 74, startPoint y: 39, endPoint x: 89, endPoint y: 69, distance: 34.3
click at [74, 39] on icon at bounding box center [73, 37] width 7 height 7
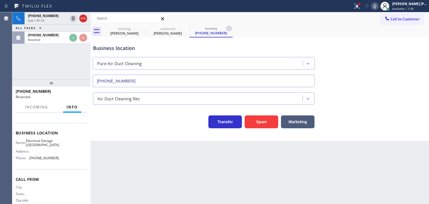
scroll to position [60, 0]
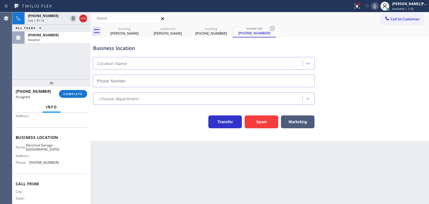
type input "[PHONE_NUMBER]"
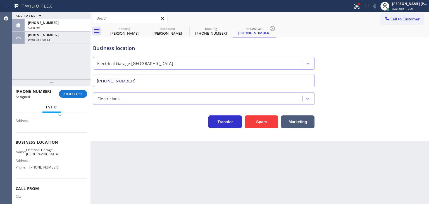
scroll to position [65, 0]
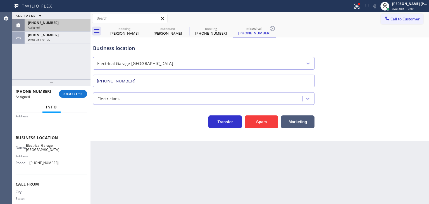
click at [51, 28] on div "Assigned" at bounding box center [57, 27] width 59 height 4
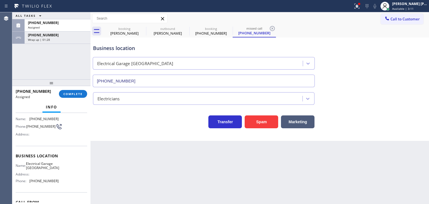
scroll to position [37, 0]
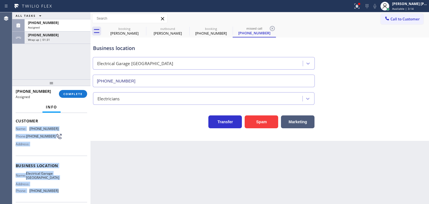
drag, startPoint x: 56, startPoint y: 193, endPoint x: 15, endPoint y: 124, distance: 80.6
click at [15, 124] on div "Context Queue: Electrical Priority: 0 Task Age: [DEMOGRAPHIC_DATA] minute(s) Cu…" at bounding box center [51, 158] width 78 height 91
click at [57, 27] on div "Assigned" at bounding box center [57, 27] width 59 height 4
click at [77, 93] on span "COMPLETE" at bounding box center [72, 94] width 19 height 4
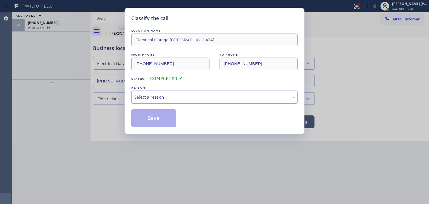
click at [177, 100] on div "Select a reason" at bounding box center [214, 97] width 160 height 6
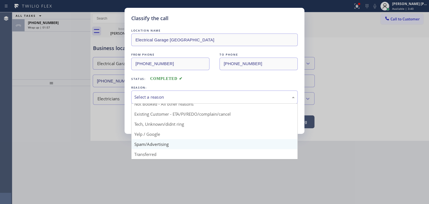
scroll to position [5, 0]
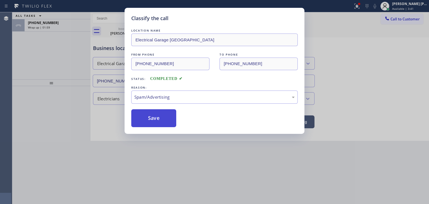
click at [150, 115] on button "Save" at bounding box center [153, 118] width 45 height 18
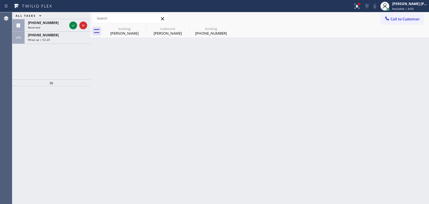
drag, startPoint x: 73, startPoint y: 26, endPoint x: 237, endPoint y: 73, distance: 171.2
click at [73, 26] on icon at bounding box center [73, 25] width 3 height 2
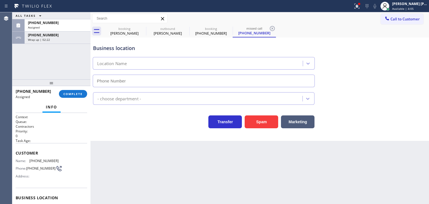
type input "[PHONE_NUMBER]"
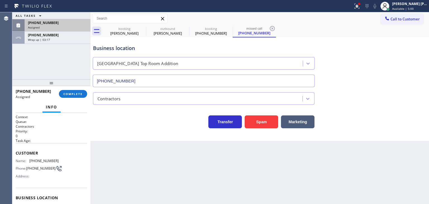
click at [55, 26] on div "Assigned" at bounding box center [57, 27] width 59 height 4
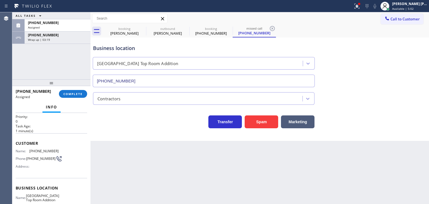
scroll to position [28, 0]
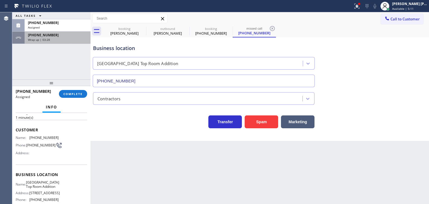
click at [60, 42] on div "[PHONE_NUMBER] Wrap up | 03:28" at bounding box center [57, 38] width 64 height 12
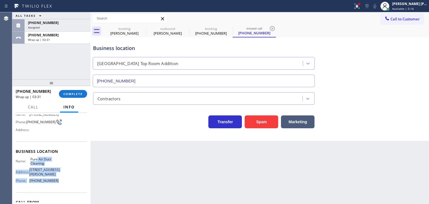
scroll to position [28, 0]
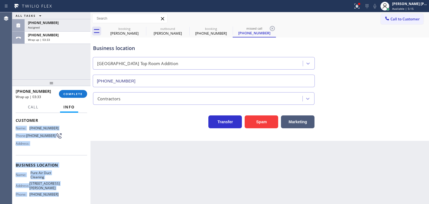
drag, startPoint x: 70, startPoint y: 166, endPoint x: 16, endPoint y: 129, distance: 65.3
click at [16, 129] on div "Context Queue: ADC Priority: 1 Customer Name: [PHONE_NUMBER] Phone: [PHONE_NUMB…" at bounding box center [52, 168] width 72 height 162
click at [419, 5] on div "[PERSON_NAME] [PERSON_NAME]" at bounding box center [410, 3] width 35 height 5
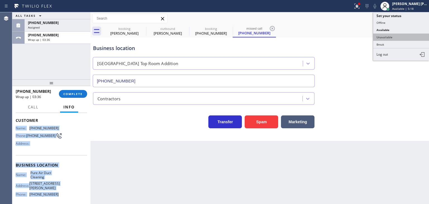
click at [394, 37] on button "Unavailable" at bounding box center [402, 37] width 56 height 7
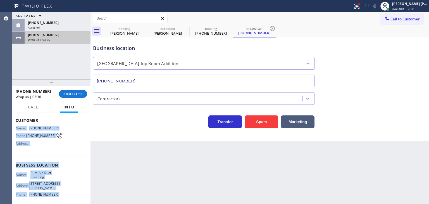
click at [54, 38] on div "Wrap up | 03:36" at bounding box center [57, 40] width 59 height 4
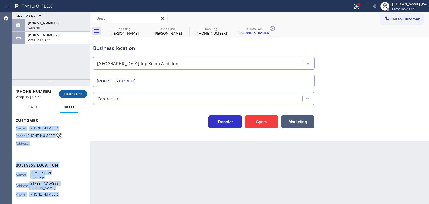
click at [85, 93] on button "COMPLETE" at bounding box center [73, 94] width 28 height 8
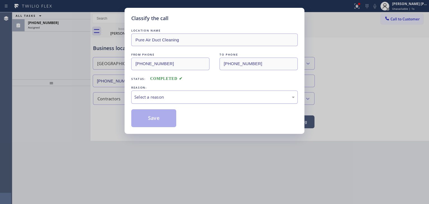
click at [182, 96] on div "Select a reason" at bounding box center [214, 97] width 160 height 6
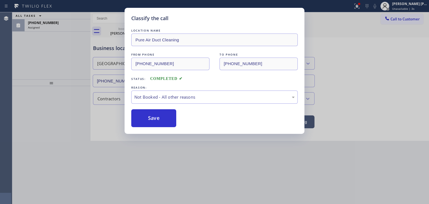
click at [159, 119] on button "Save" at bounding box center [153, 118] width 45 height 18
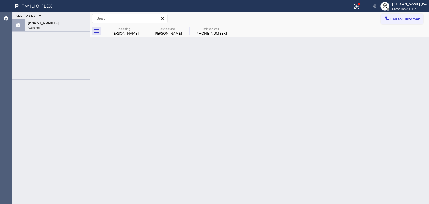
drag, startPoint x: 50, startPoint y: 25, endPoint x: 53, endPoint y: 75, distance: 50.1
click at [50, 25] on div "Assigned" at bounding box center [57, 27] width 59 height 4
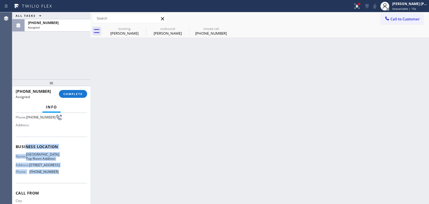
scroll to position [28, 0]
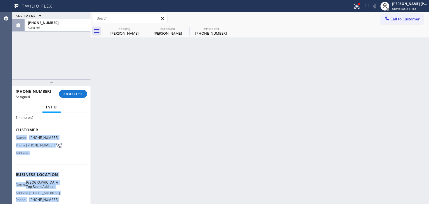
drag, startPoint x: 51, startPoint y: 170, endPoint x: 15, endPoint y: 138, distance: 48.7
click at [15, 138] on div "Context Queue: Contractors Priority: 0 Task Age: [DEMOGRAPHIC_DATA] minute(s) C…" at bounding box center [51, 158] width 78 height 91
click at [74, 90] on button "COMPLETE" at bounding box center [73, 94] width 28 height 8
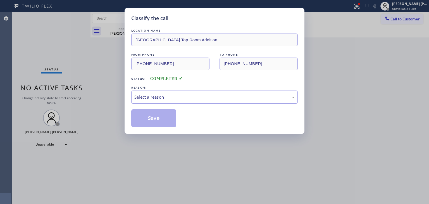
click at [178, 102] on div "Select a reason" at bounding box center [214, 97] width 167 height 13
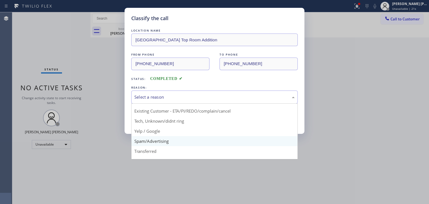
scroll to position [28, 0]
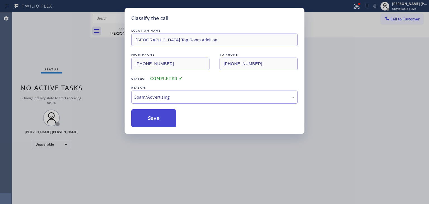
click at [159, 124] on button "Save" at bounding box center [153, 118] width 45 height 18
type input "[PHONE_NUMBER]"
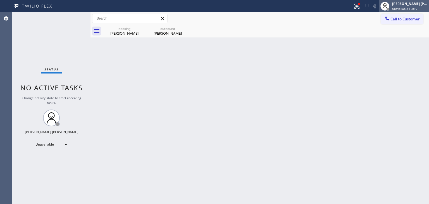
click at [416, 8] on span "Unavailable | 2:19" at bounding box center [405, 9] width 25 height 4
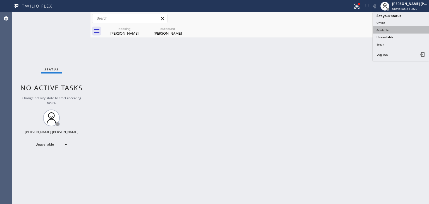
click at [390, 29] on button "Available" at bounding box center [402, 29] width 56 height 7
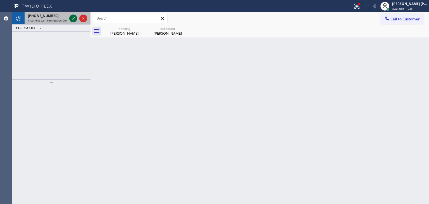
click at [74, 21] on icon at bounding box center [73, 18] width 7 height 7
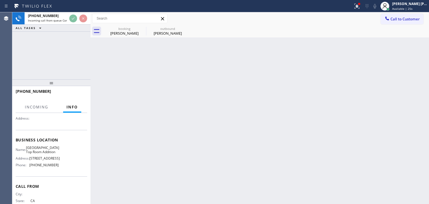
scroll to position [56, 0]
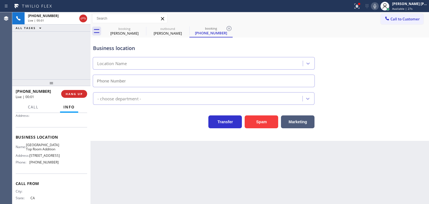
type input "[PHONE_NUMBER]"
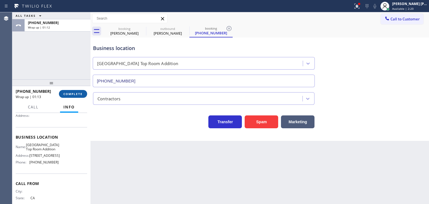
click at [79, 93] on span "COMPLETE" at bounding box center [72, 94] width 19 height 4
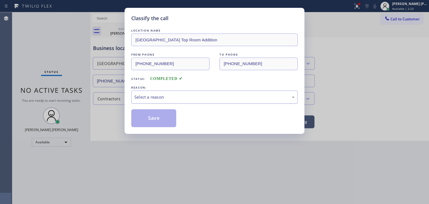
click at [145, 97] on div "Select a reason" at bounding box center [214, 97] width 160 height 6
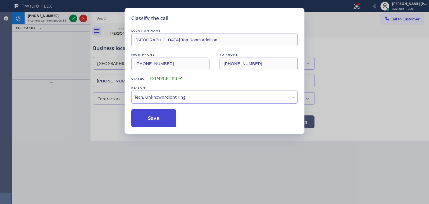
click at [154, 122] on button "Save" at bounding box center [153, 118] width 45 height 18
type input "[PHONE_NUMBER]"
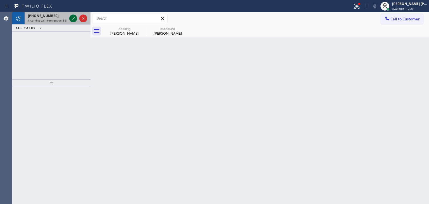
click at [73, 19] on icon at bounding box center [73, 18] width 7 height 7
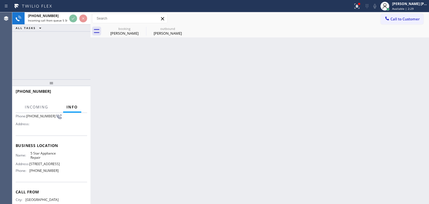
scroll to position [56, 0]
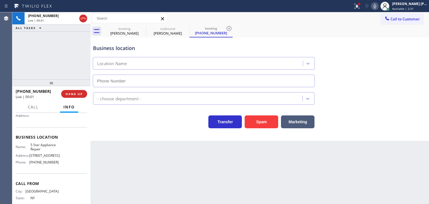
type input "[PHONE_NUMBER]"
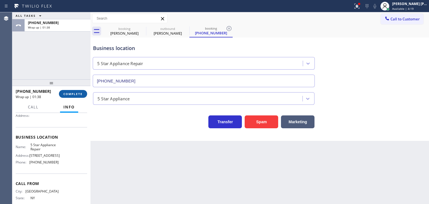
click at [78, 92] on button "COMPLETE" at bounding box center [73, 94] width 28 height 8
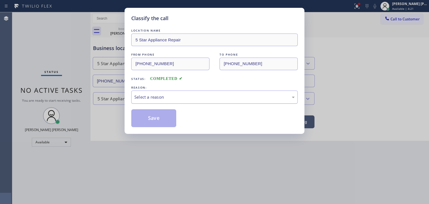
click at [145, 101] on div "Select a reason" at bounding box center [214, 97] width 167 height 13
click at [155, 119] on button "Save" at bounding box center [153, 118] width 45 height 18
type input "[PHONE_NUMBER]"
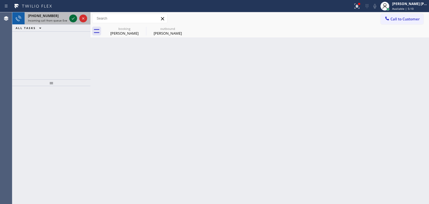
click at [75, 18] on icon at bounding box center [73, 18] width 7 height 7
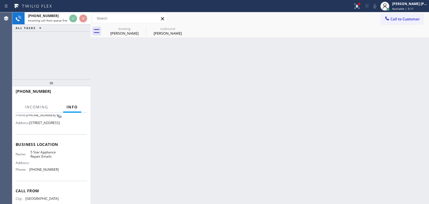
scroll to position [56, 0]
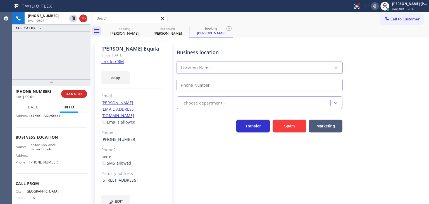
type input "[PHONE_NUMBER]"
click at [118, 59] on link "link to CRM" at bounding box center [112, 62] width 23 height 6
click at [379, 8] on icon at bounding box center [375, 6] width 7 height 7
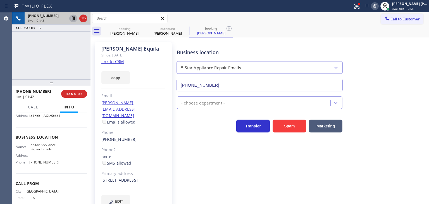
click at [72, 18] on icon at bounding box center [73, 18] width 3 height 4
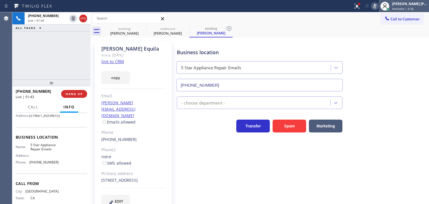
click at [414, 7] on span "Available | 6:56" at bounding box center [404, 9] width 22 height 4
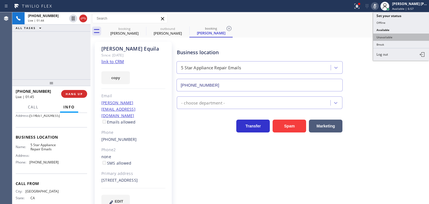
click at [397, 34] on button "Unavailable" at bounding box center [402, 37] width 56 height 7
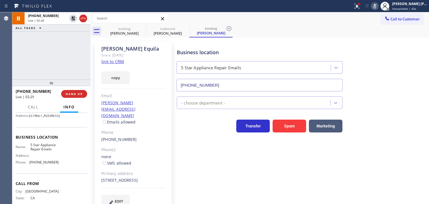
click at [379, 8] on icon at bounding box center [375, 6] width 7 height 7
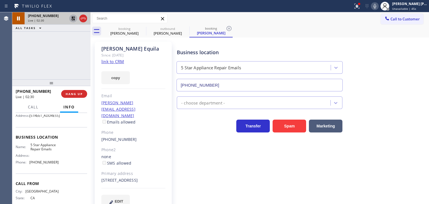
click at [74, 18] on icon at bounding box center [73, 18] width 4 height 4
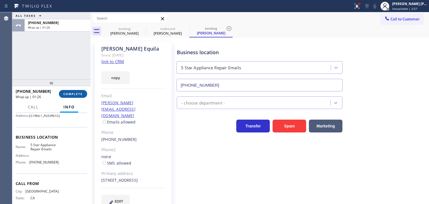
click at [76, 94] on span "COMPLETE" at bounding box center [72, 94] width 19 height 4
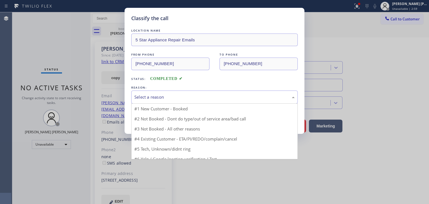
click at [145, 99] on div "Select a reason" at bounding box center [214, 97] width 160 height 6
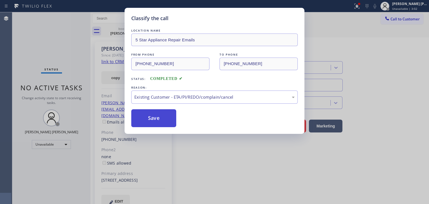
click at [152, 121] on button "Save" at bounding box center [153, 118] width 45 height 18
type input "[PHONE_NUMBER]"
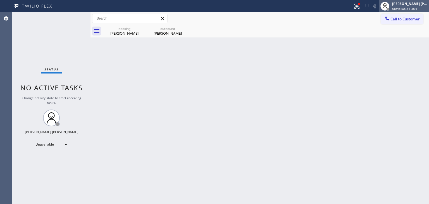
click at [411, 9] on span "Unavailable | 3:04" at bounding box center [405, 9] width 25 height 4
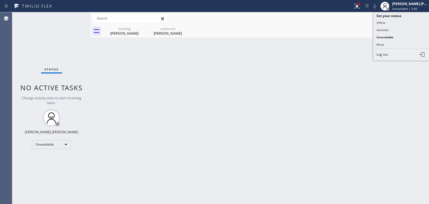
drag, startPoint x: 394, startPoint y: 29, endPoint x: 340, endPoint y: 31, distance: 54.0
click at [387, 30] on button "Available" at bounding box center [402, 29] width 56 height 7
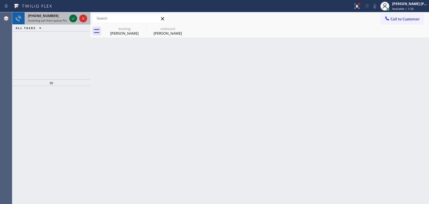
click at [73, 17] on icon at bounding box center [73, 18] width 7 height 7
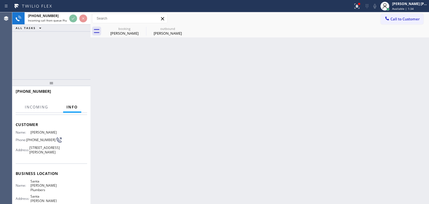
scroll to position [79, 0]
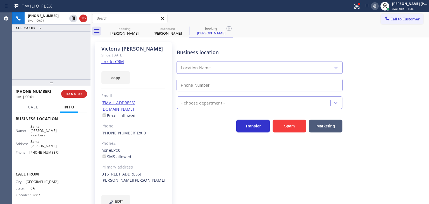
type input "[PHONE_NUMBER]"
click at [116, 59] on link "link to CRM" at bounding box center [112, 62] width 23 height 6
click at [379, 9] on button at bounding box center [375, 6] width 8 height 8
click at [377, 6] on icon at bounding box center [375, 6] width 3 height 4
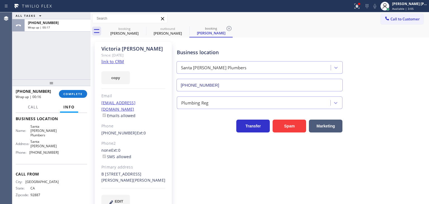
click at [395, 132] on div "Business location [GEOGRAPHIC_DATA][PERSON_NAME] [PHONE_NUMBER] Plumbing Reg Tr…" at bounding box center [302, 124] width 252 height 163
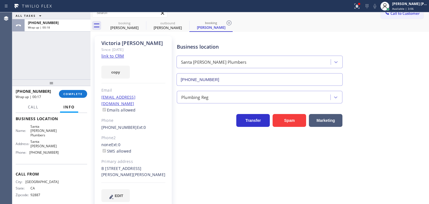
scroll to position [8, 0]
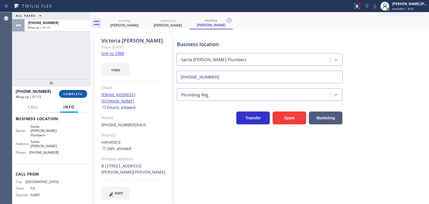
click at [72, 93] on span "COMPLETE" at bounding box center [72, 94] width 19 height 4
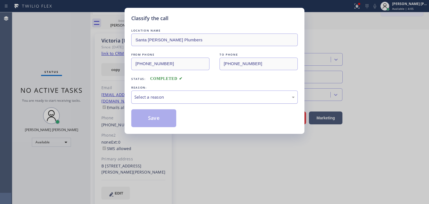
click at [155, 97] on div "Select a reason" at bounding box center [214, 97] width 160 height 6
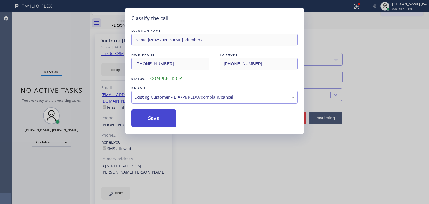
click at [154, 119] on button "Save" at bounding box center [153, 118] width 45 height 18
type input "[PHONE_NUMBER]"
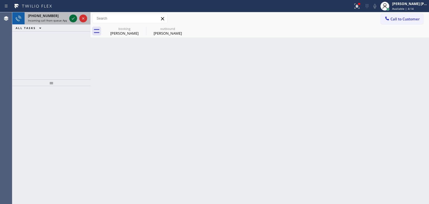
click at [74, 19] on icon at bounding box center [73, 18] width 7 height 7
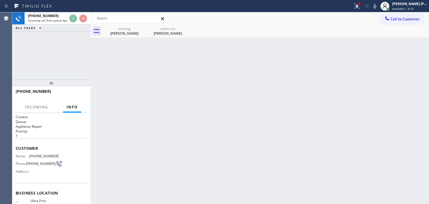
scroll to position [28, 0]
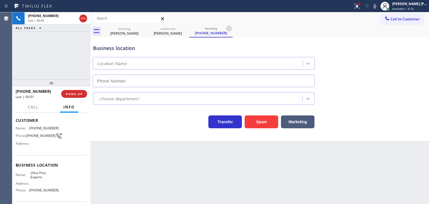
type input "[PHONE_NUMBER]"
click at [379, 8] on icon at bounding box center [375, 6] width 7 height 7
click at [379, 5] on icon at bounding box center [375, 6] width 7 height 7
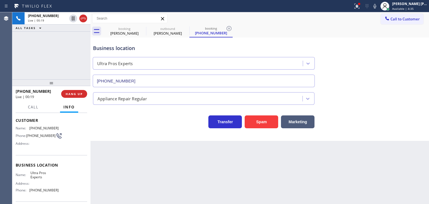
click at [379, 7] on icon at bounding box center [375, 6] width 7 height 7
click at [82, 95] on span "HANG UP" at bounding box center [74, 94] width 17 height 4
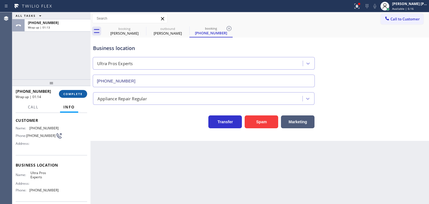
click at [80, 95] on span "COMPLETE" at bounding box center [72, 94] width 19 height 4
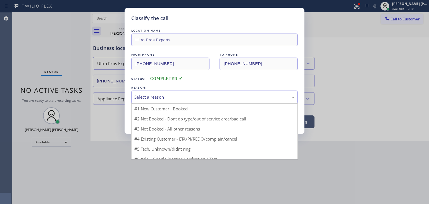
click at [163, 99] on div "Select a reason" at bounding box center [214, 97] width 160 height 6
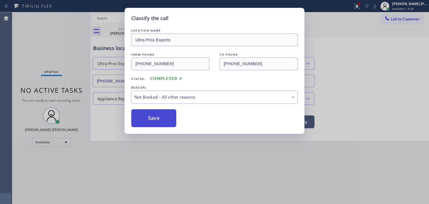
click at [164, 120] on button "Save" at bounding box center [153, 118] width 45 height 18
type input "[PHONE_NUMBER]"
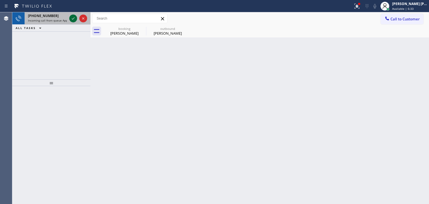
click at [75, 19] on icon at bounding box center [73, 18] width 7 height 7
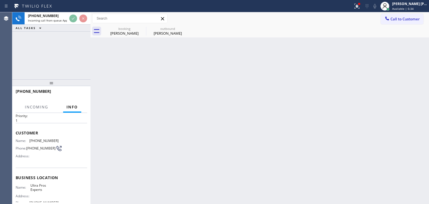
scroll to position [28, 0]
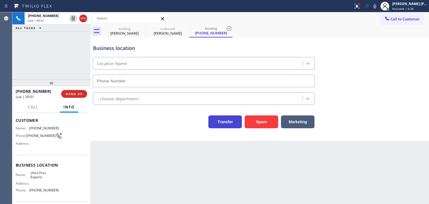
type input "[PHONE_NUMBER]"
click at [79, 95] on span "HANG UP" at bounding box center [74, 94] width 17 height 4
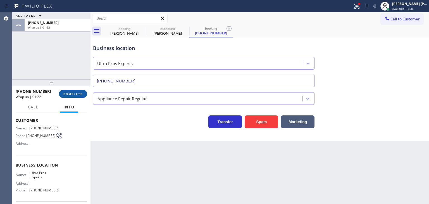
click at [72, 95] on span "COMPLETE" at bounding box center [72, 94] width 19 height 4
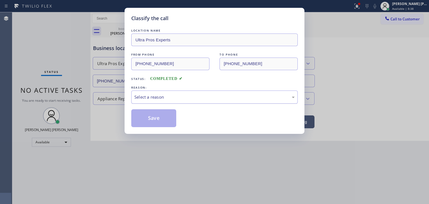
drag, startPoint x: 146, startPoint y: 94, endPoint x: 151, endPoint y: 102, distance: 9.2
click at [147, 95] on div "Select a reason" at bounding box center [214, 97] width 160 height 6
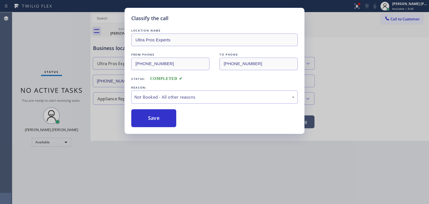
click at [163, 119] on button "Save" at bounding box center [153, 118] width 45 height 18
type input "[PHONE_NUMBER]"
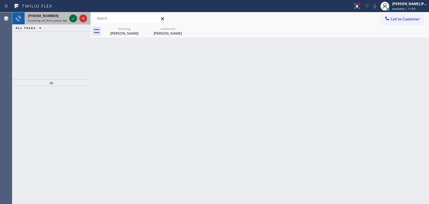
click at [72, 18] on icon at bounding box center [73, 18] width 3 height 2
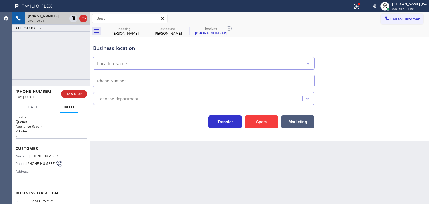
type input "[PHONE_NUMBER]"
drag, startPoint x: 404, startPoint y: 67, endPoint x: 404, endPoint y: 63, distance: 3.4
click at [404, 67] on div "Business location Repair Twist of [US_STATE] [PHONE_NUMBER]" at bounding box center [260, 62] width 336 height 51
click at [379, 5] on icon at bounding box center [375, 6] width 7 height 7
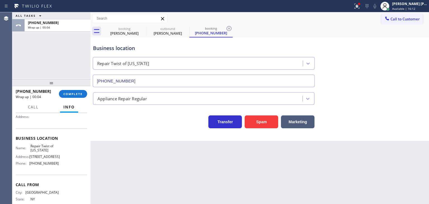
scroll to position [56, 0]
drag, startPoint x: 60, startPoint y: 173, endPoint x: 28, endPoint y: 174, distance: 32.7
click at [28, 167] on div "Name: Repair Twist of [US_STATE] Address: [STREET_ADDRESS] Phone: [PHONE_NUMBER]" at bounding box center [52, 155] width 72 height 24
click at [401, 18] on span "Call to Customer" at bounding box center [405, 18] width 29 height 5
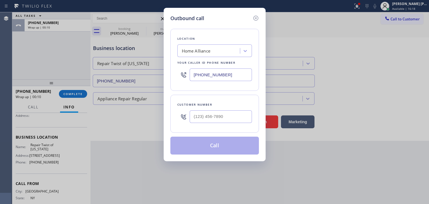
drag, startPoint x: 243, startPoint y: 79, endPoint x: 159, endPoint y: 79, distance: 84.2
click at [159, 79] on div "Outbound call Location Home Alliance Your caller id phone number [PHONE_NUMBER]…" at bounding box center [214, 102] width 429 height 204
paste input "347) 284-6179"
type input "[PHONE_NUMBER]"
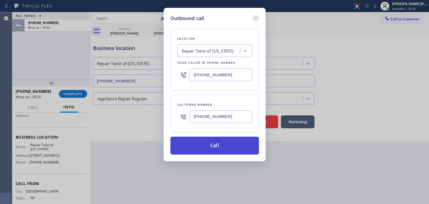
type input "[PHONE_NUMBER]"
click at [210, 147] on button "Call" at bounding box center [215, 146] width 89 height 18
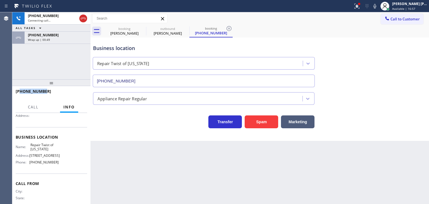
drag, startPoint x: 47, startPoint y: 93, endPoint x: 20, endPoint y: 91, distance: 27.2
click at [20, 91] on div "[PHONE_NUMBER]" at bounding box center [50, 91] width 68 height 5
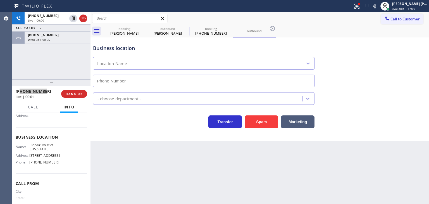
type input "[PHONE_NUMBER]"
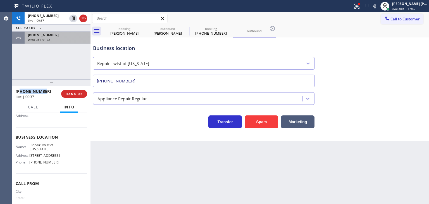
click at [69, 36] on div "[PHONE_NUMBER]" at bounding box center [57, 35] width 59 height 5
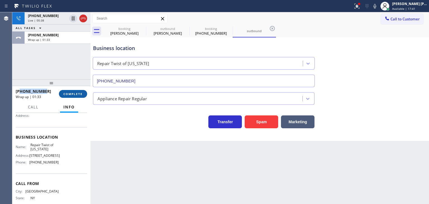
click at [76, 95] on span "COMPLETE" at bounding box center [72, 94] width 19 height 4
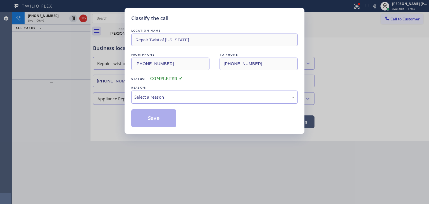
click at [164, 91] on div "Select a reason" at bounding box center [214, 97] width 167 height 13
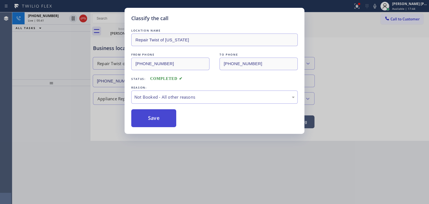
click at [162, 115] on button "Save" at bounding box center [153, 118] width 45 height 18
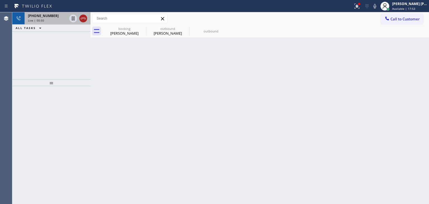
click at [86, 17] on icon at bounding box center [83, 18] width 7 height 7
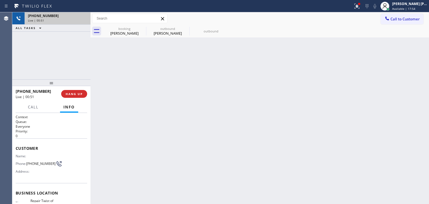
click at [46, 22] on div "Live | 00:51" at bounding box center [57, 20] width 59 height 4
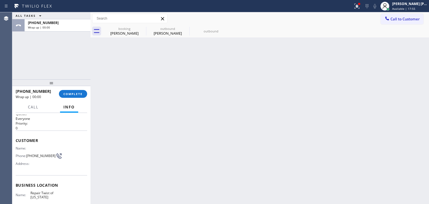
scroll to position [56, 0]
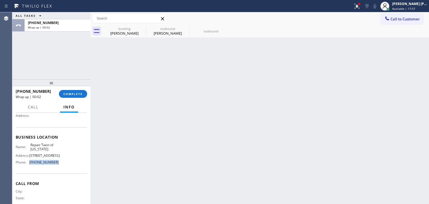
drag, startPoint x: 65, startPoint y: 173, endPoint x: 30, endPoint y: 168, distance: 35.0
click at [30, 167] on div "Name: Repair Twist of [US_STATE] Address: [STREET_ADDRESS] Phone: [PHONE_NUMBER]" at bounding box center [52, 155] width 72 height 24
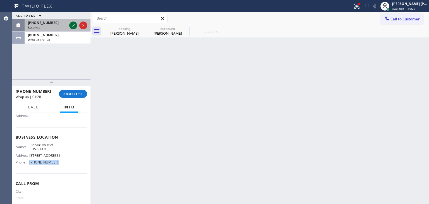
click at [74, 25] on icon at bounding box center [73, 25] width 7 height 7
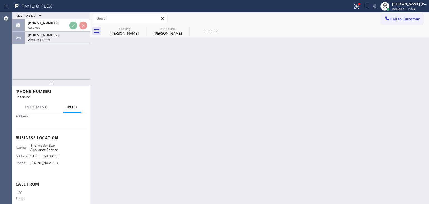
scroll to position [60, 0]
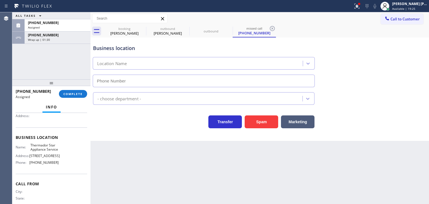
type input "[PHONE_NUMBER]"
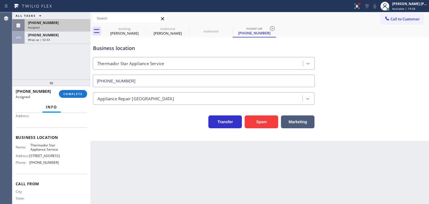
click at [54, 24] on div "[PHONE_NUMBER]" at bounding box center [57, 22] width 59 height 5
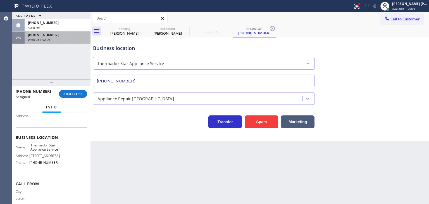
click at [64, 33] on div "[PHONE_NUMBER]" at bounding box center [57, 35] width 59 height 5
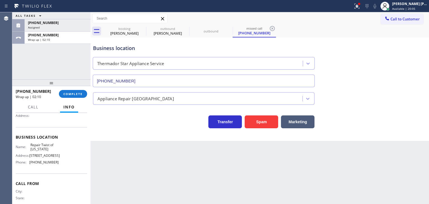
scroll to position [79, 0]
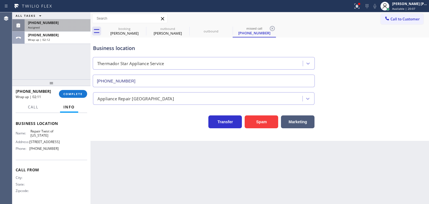
click at [67, 23] on div "[PHONE_NUMBER]" at bounding box center [57, 22] width 59 height 5
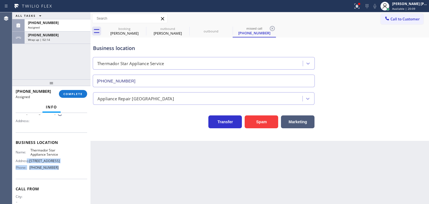
scroll to position [27, 0]
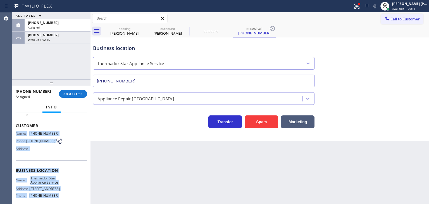
drag, startPoint x: 59, startPoint y: 170, endPoint x: 13, endPoint y: 133, distance: 59.1
click at [13, 133] on div "Context Queue: Appliance Repair High End Priority: 0 Task Age: Customer Name: […" at bounding box center [51, 158] width 78 height 91
click at [54, 26] on div "Assigned" at bounding box center [57, 27] width 59 height 4
click at [78, 95] on span "COMPLETE" at bounding box center [72, 94] width 19 height 4
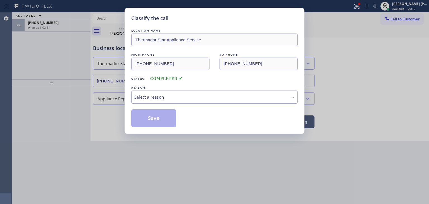
click at [181, 101] on div "Select a reason" at bounding box center [214, 97] width 167 height 13
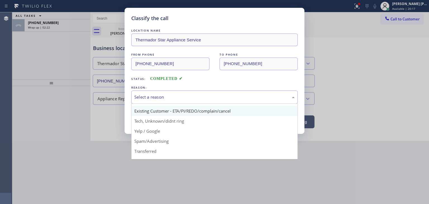
scroll to position [28, 0]
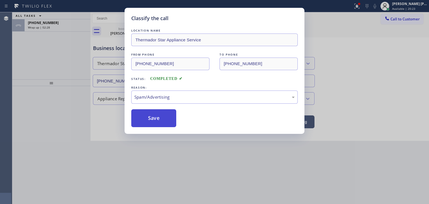
click at [152, 114] on button "Save" at bounding box center [153, 118] width 45 height 18
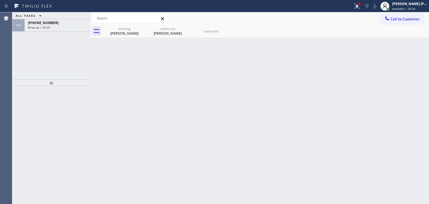
click at [58, 27] on div "Wrap up | 02:29" at bounding box center [57, 27] width 59 height 4
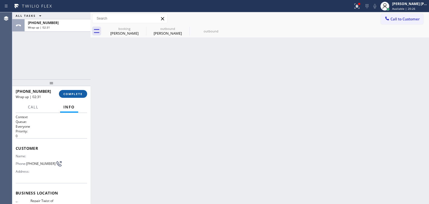
click at [70, 91] on button "COMPLETE" at bounding box center [73, 94] width 28 height 8
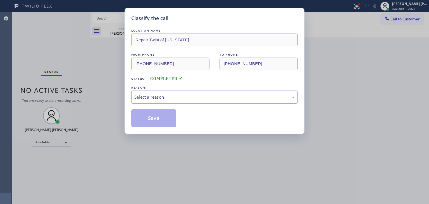
click at [155, 102] on div "Select a reason" at bounding box center [214, 97] width 167 height 13
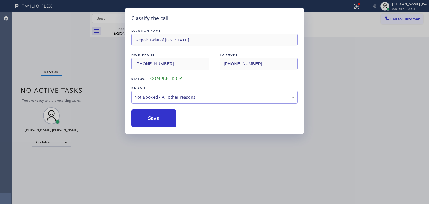
click at [161, 118] on button "Save" at bounding box center [153, 118] width 45 height 18
type input "[PHONE_NUMBER]"
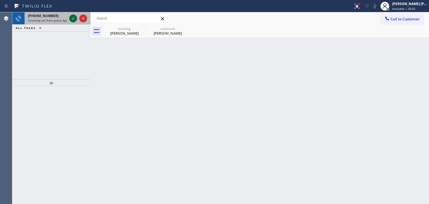
click at [72, 18] on icon at bounding box center [73, 18] width 7 height 7
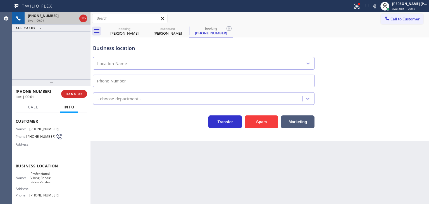
scroll to position [28, 0]
type input "[PHONE_NUMBER]"
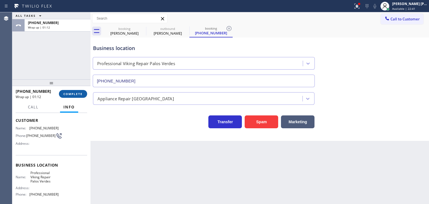
click at [76, 95] on span "COMPLETE" at bounding box center [72, 94] width 19 height 4
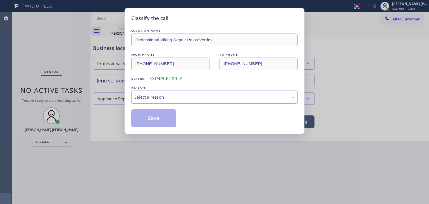
click at [165, 96] on div "Select a reason" at bounding box center [214, 97] width 160 height 6
click at [148, 124] on button "Save" at bounding box center [153, 118] width 45 height 18
type input "[PHONE_NUMBER]"
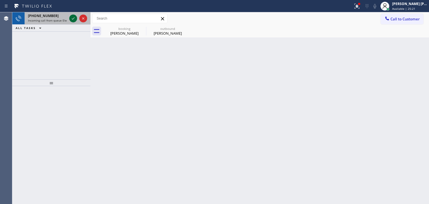
click at [74, 18] on icon at bounding box center [73, 18] width 7 height 7
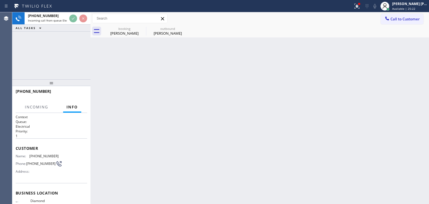
scroll to position [56, 0]
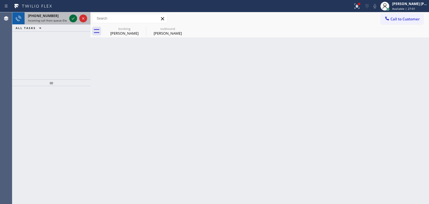
click at [72, 17] on icon at bounding box center [73, 18] width 7 height 7
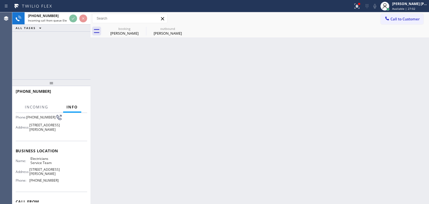
scroll to position [56, 0]
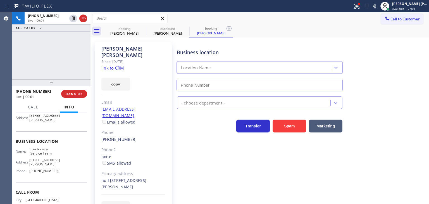
type input "[PHONE_NUMBER]"
click at [115, 65] on link "link to CRM" at bounding box center [112, 68] width 23 height 6
drag, startPoint x: 384, startPoint y: 4, endPoint x: 368, endPoint y: 4, distance: 15.4
click at [379, 4] on icon at bounding box center [375, 6] width 7 height 7
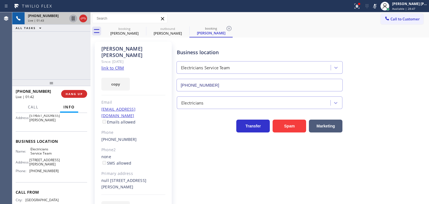
click at [73, 18] on icon at bounding box center [73, 18] width 7 height 7
click at [379, 7] on icon at bounding box center [375, 6] width 7 height 7
click at [74, 19] on icon at bounding box center [73, 18] width 7 height 7
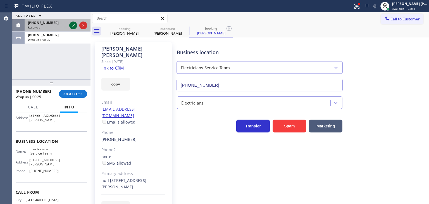
click at [74, 24] on icon at bounding box center [73, 25] width 7 height 7
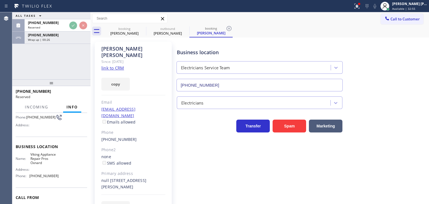
scroll to position [56, 0]
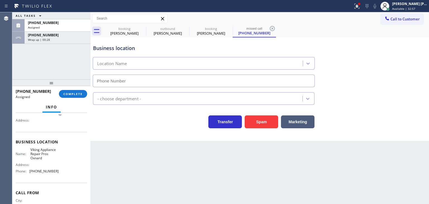
type input "[PHONE_NUMBER]"
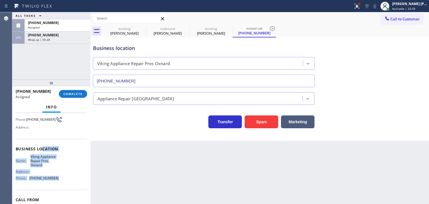
scroll to position [28, 0]
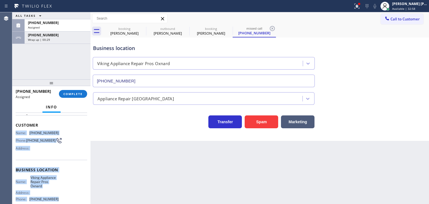
drag, startPoint x: 58, startPoint y: 176, endPoint x: 13, endPoint y: 131, distance: 63.7
click at [13, 131] on div "Context Queue: Appliance Repair High End Priority: 0 Task Age: Customer Name: […" at bounding box center [51, 158] width 78 height 91
click at [73, 91] on button "COMPLETE" at bounding box center [73, 94] width 28 height 8
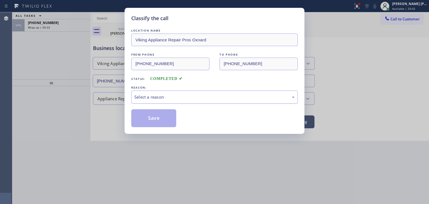
click at [162, 98] on div "Select a reason" at bounding box center [214, 97] width 160 height 6
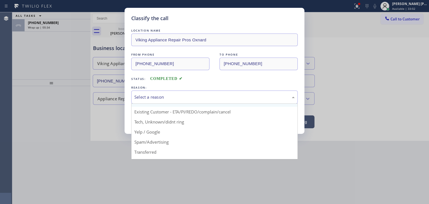
scroll to position [35, 0]
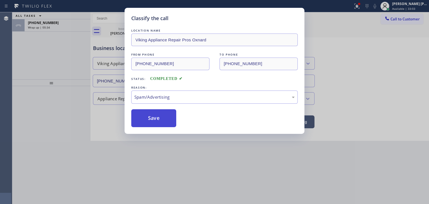
click at [157, 120] on button "Save" at bounding box center [153, 118] width 45 height 18
type input "[PHONE_NUMBER]"
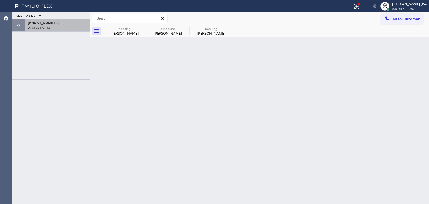
click at [67, 30] on div "[PHONE_NUMBER] Wrap up | 01:12" at bounding box center [57, 25] width 64 height 12
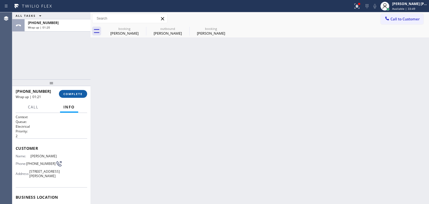
click at [75, 94] on span "COMPLETE" at bounding box center [72, 94] width 19 height 4
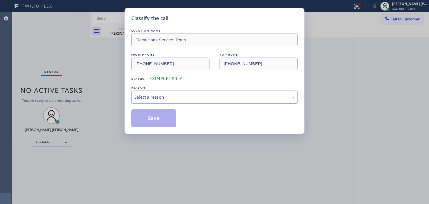
click at [144, 100] on div "Select a reason" at bounding box center [214, 97] width 160 height 6
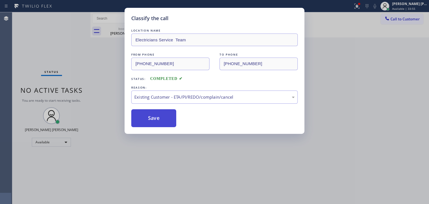
click at [160, 122] on button "Save" at bounding box center [153, 118] width 45 height 18
type input "[PHONE_NUMBER]"
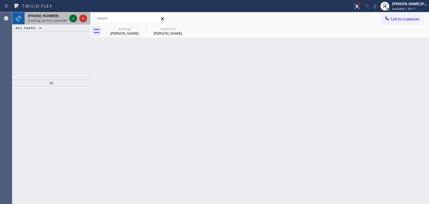
click at [73, 19] on icon at bounding box center [73, 18] width 7 height 7
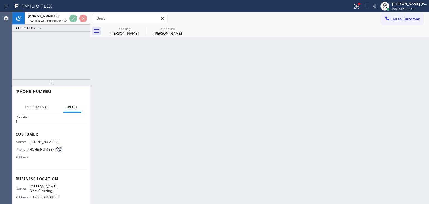
scroll to position [28, 0]
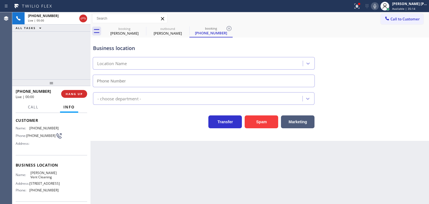
type input "[PHONE_NUMBER]"
click at [414, 67] on div "Business location [PERSON_NAME] Vent Cleaning [PHONE_NUMBER]" at bounding box center [260, 62] width 336 height 51
click at [377, 6] on icon at bounding box center [375, 6] width 3 height 4
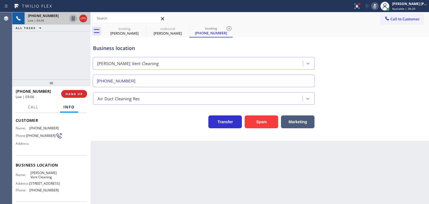
click at [73, 18] on icon at bounding box center [73, 18] width 7 height 7
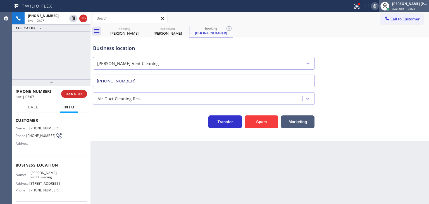
click at [415, 7] on span "Available | 38:21" at bounding box center [404, 9] width 23 height 4
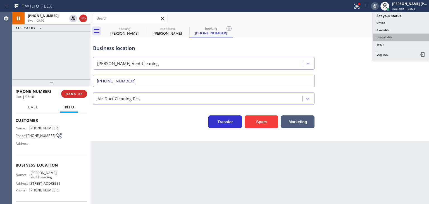
click at [393, 37] on button "Unavailable" at bounding box center [402, 37] width 56 height 7
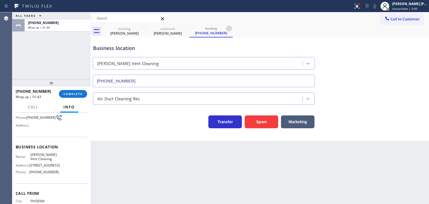
scroll to position [56, 0]
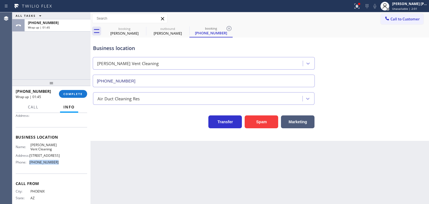
drag, startPoint x: 57, startPoint y: 169, endPoint x: 27, endPoint y: 169, distance: 30.2
click at [27, 167] on div "Name: [PERSON_NAME] Vent Cleaning Address: [STREET_ADDRESS] Phone: [PHONE_NUMBE…" at bounding box center [52, 155] width 72 height 24
click at [407, 23] on button "Call to Customer" at bounding box center [402, 19] width 43 height 11
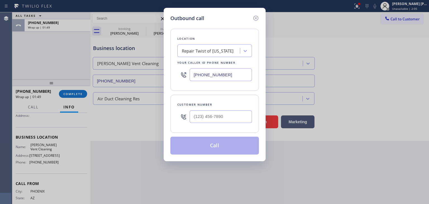
drag, startPoint x: 235, startPoint y: 78, endPoint x: 184, endPoint y: 79, distance: 50.9
click at [184, 79] on div "[PHONE_NUMBER]" at bounding box center [215, 75] width 75 height 18
paste input "323) 870-9584"
type input "[PHONE_NUMBER]"
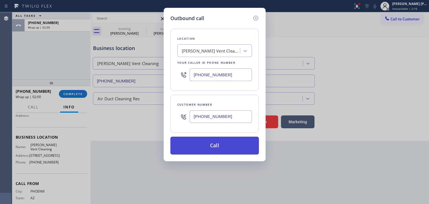
type input "[PHONE_NUMBER]"
click at [221, 142] on button "Call" at bounding box center [215, 146] width 89 height 18
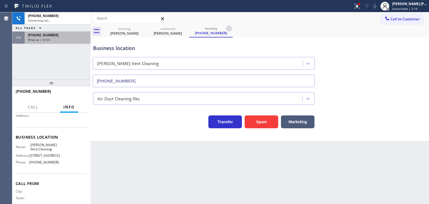
click at [56, 34] on div "[PHONE_NUMBER]" at bounding box center [57, 35] width 59 height 5
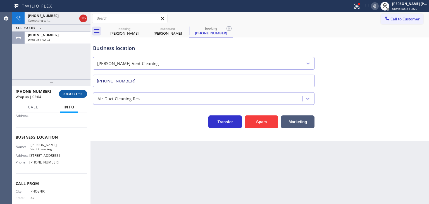
click at [75, 97] on button "COMPLETE" at bounding box center [73, 94] width 28 height 8
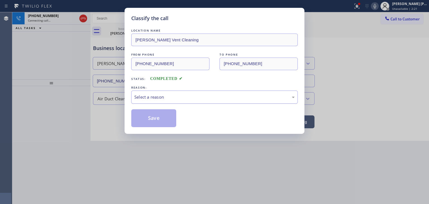
click at [147, 96] on div "Select a reason" at bounding box center [214, 97] width 160 height 6
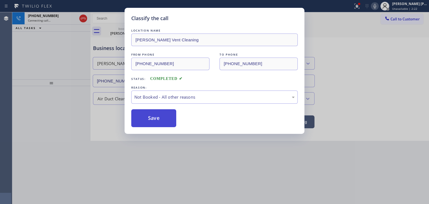
click at [155, 116] on button "Save" at bounding box center [153, 118] width 45 height 18
type input "[PHONE_NUMBER]"
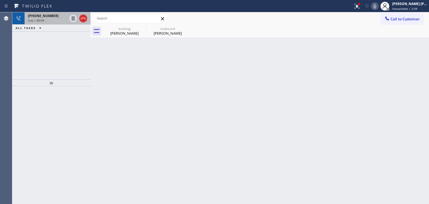
click at [51, 18] on div "Live | 00:09" at bounding box center [47, 20] width 39 height 4
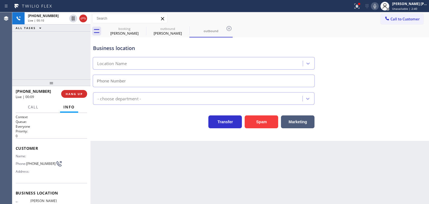
type input "[PHONE_NUMBER]"
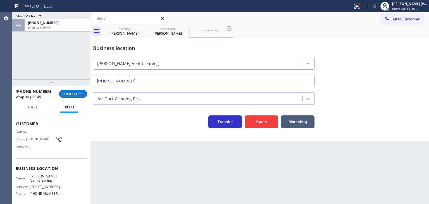
scroll to position [56, 0]
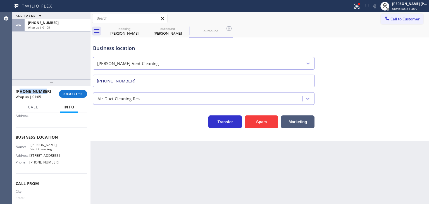
drag, startPoint x: 51, startPoint y: 89, endPoint x: 21, endPoint y: 92, distance: 30.6
click at [21, 92] on div "[PHONE_NUMBER]" at bounding box center [35, 91] width 39 height 5
drag, startPoint x: 66, startPoint y: 167, endPoint x: 29, endPoint y: 170, distance: 37.0
click at [29, 167] on div "Name: [PERSON_NAME] Vent Cleaning Address: [STREET_ADDRESS] Phone: [PHONE_NUMBE…" at bounding box center [52, 155] width 72 height 24
click at [73, 95] on span "COMPLETE" at bounding box center [72, 94] width 19 height 4
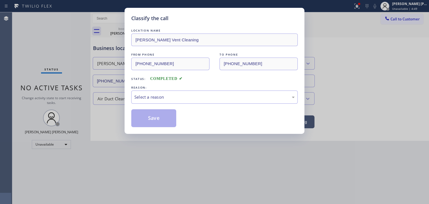
click at [151, 96] on div "Select a reason" at bounding box center [214, 97] width 160 height 6
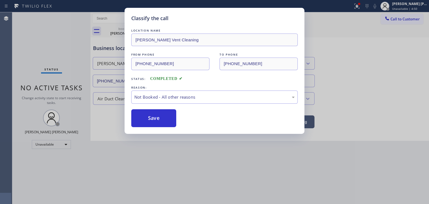
click at [152, 119] on button "Save" at bounding box center [153, 118] width 45 height 18
type input "[PHONE_NUMBER]"
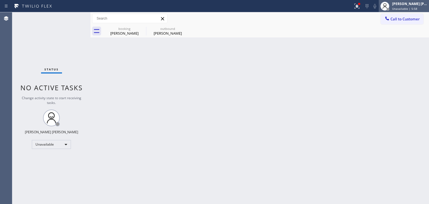
click at [423, 6] on div "[PERSON_NAME] [PERSON_NAME]" at bounding box center [410, 3] width 35 height 5
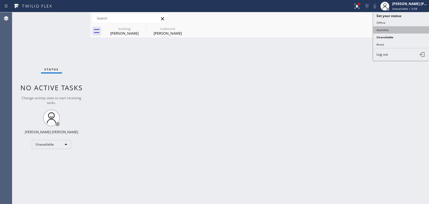
click at [388, 31] on button "Available" at bounding box center [402, 29] width 56 height 7
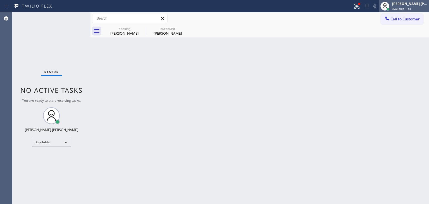
click at [411, 7] on span "Available | 4s" at bounding box center [402, 9] width 19 height 4
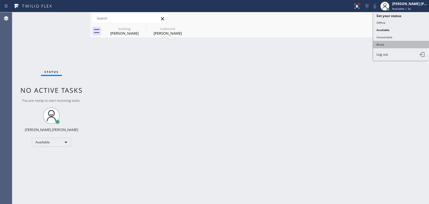
click at [394, 42] on button "Break" at bounding box center [402, 44] width 56 height 7
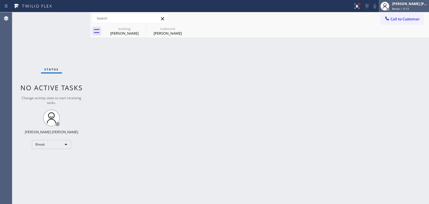
click at [406, 7] on span "Break | 3:13" at bounding box center [401, 9] width 17 height 4
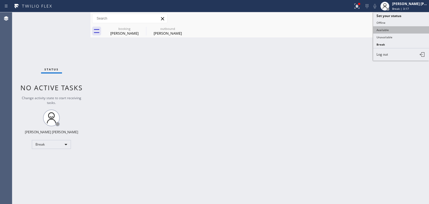
click at [396, 29] on button "Available" at bounding box center [402, 29] width 56 height 7
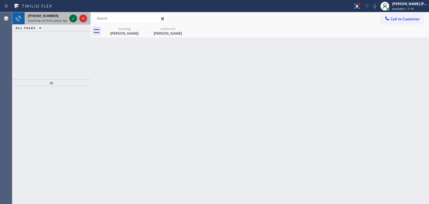
click at [73, 21] on icon at bounding box center [73, 18] width 7 height 7
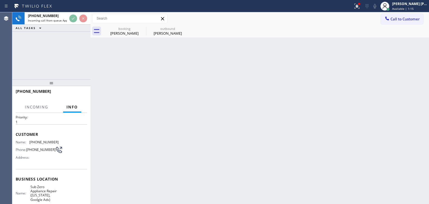
scroll to position [28, 0]
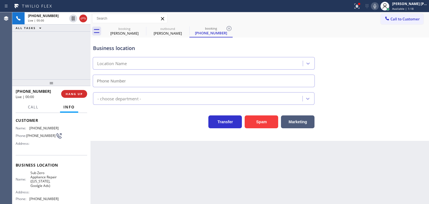
type input "[PHONE_NUMBER]"
click at [377, 6] on icon at bounding box center [375, 6] width 3 height 4
click at [379, 7] on icon at bounding box center [375, 6] width 7 height 7
drag, startPoint x: 382, startPoint y: 8, endPoint x: 211, endPoint y: 69, distance: 181.5
click at [379, 8] on icon at bounding box center [375, 6] width 7 height 7
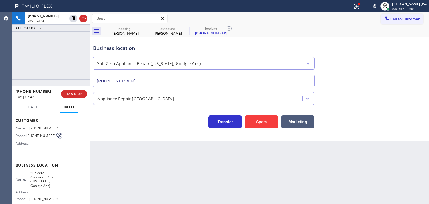
click at [384, 1] on div "Status report Issues detected These issues could affect your workflow. Please c…" at bounding box center [390, 6] width 78 height 12
click at [379, 3] on icon at bounding box center [375, 6] width 7 height 7
drag, startPoint x: 45, startPoint y: 89, endPoint x: 20, endPoint y: 92, distance: 25.3
click at [20, 92] on div "[PHONE_NUMBER]" at bounding box center [37, 91] width 42 height 5
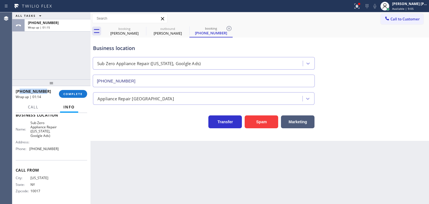
scroll to position [79, 0]
drag, startPoint x: 47, startPoint y: 147, endPoint x: 29, endPoint y: 148, distance: 18.5
click at [29, 148] on div "Name: Sub Zero Appliance Repair ([US_STATE], Goolgle Ads) Address: Phone: [PHON…" at bounding box center [52, 137] width 72 height 33
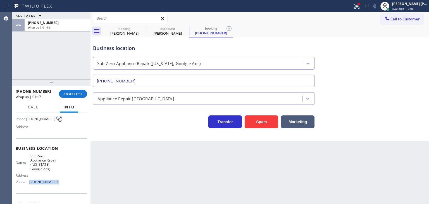
scroll to position [0, 0]
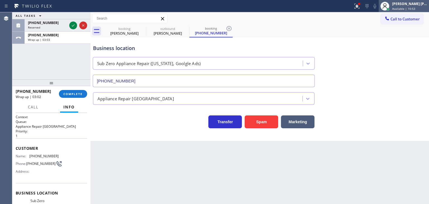
click at [410, 6] on div "[PERSON_NAME] [PERSON_NAME] Available | 10:53" at bounding box center [410, 6] width 38 height 10
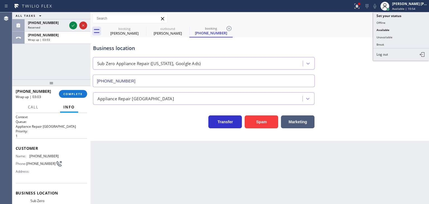
click at [399, 36] on button "Unavailable" at bounding box center [402, 37] width 56 height 7
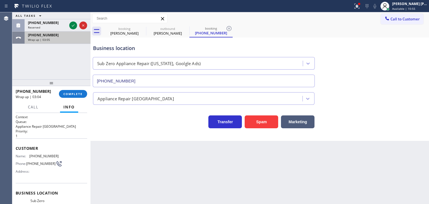
click at [60, 40] on div "Wrap up | 03:05" at bounding box center [57, 40] width 59 height 4
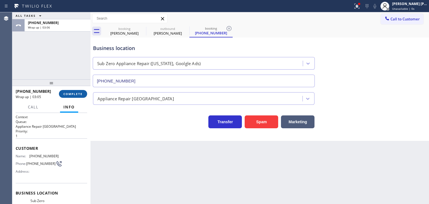
click at [75, 91] on button "COMPLETE" at bounding box center [73, 94] width 28 height 8
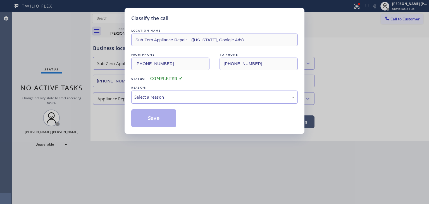
click at [142, 95] on div "Select a reason" at bounding box center [214, 97] width 160 height 6
click at [151, 112] on button "Save" at bounding box center [153, 118] width 45 height 18
type input "[PHONE_NUMBER]"
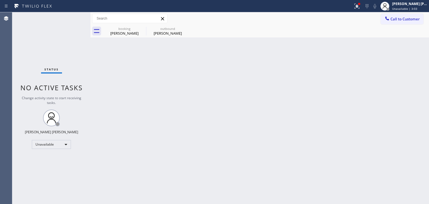
drag, startPoint x: 399, startPoint y: 20, endPoint x: 300, endPoint y: 44, distance: 102.3
click at [399, 20] on span "Call to Customer" at bounding box center [405, 18] width 29 height 5
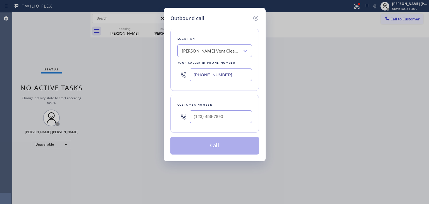
drag, startPoint x: 234, startPoint y: 74, endPoint x: 196, endPoint y: 75, distance: 37.5
click at [196, 75] on input "[PHONE_NUMBER]" at bounding box center [221, 74] width 62 height 13
paste input "315) 818-3574"
type input "[PHONE_NUMBER]"
type input "(___) ___-____"
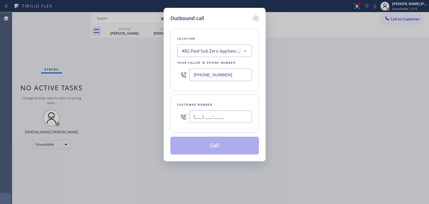
paste input "917) 301-5699"
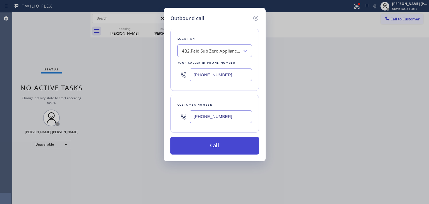
type input "[PHONE_NUMBER]"
click at [211, 145] on button "Call" at bounding box center [215, 146] width 89 height 18
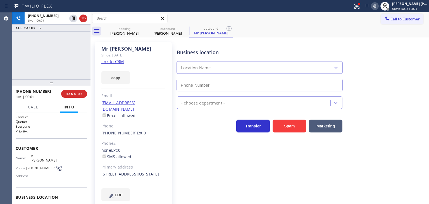
type input "[PHONE_NUMBER]"
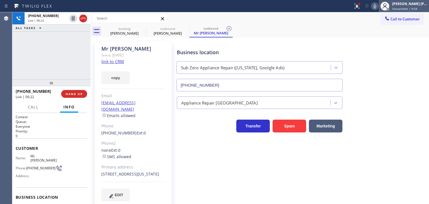
click at [410, 5] on div "[PERSON_NAME] [PERSON_NAME]" at bounding box center [410, 3] width 35 height 5
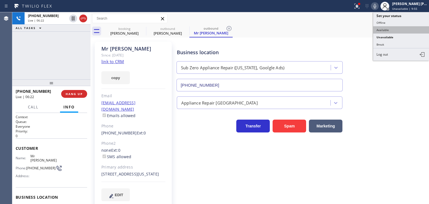
click at [391, 28] on button "Available" at bounding box center [402, 29] width 56 height 7
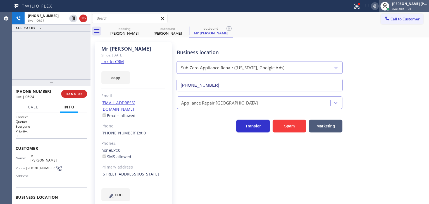
click at [415, 4] on div "[PERSON_NAME] [PERSON_NAME]" at bounding box center [410, 3] width 35 height 5
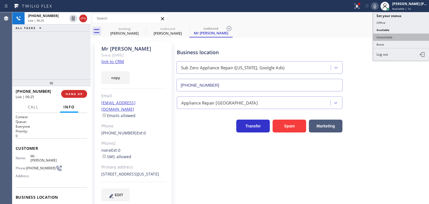
click at [389, 36] on button "Unavailable" at bounding box center [402, 37] width 56 height 7
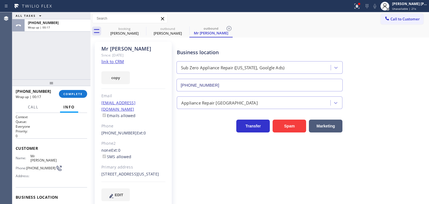
click at [113, 60] on link "link to CRM" at bounding box center [112, 62] width 23 height 6
click at [406, 13] on div "Call to Customer Outbound call Location Sub Zero Appliance Repair ([US_STATE], …" at bounding box center [260, 18] width 339 height 13
drag, startPoint x: 48, startPoint y: 89, endPoint x: 20, endPoint y: 90, distance: 28.5
click at [20, 90] on div "[PHONE_NUMBER]" at bounding box center [35, 91] width 39 height 5
click at [408, 20] on span "Call to Customer" at bounding box center [405, 18] width 29 height 5
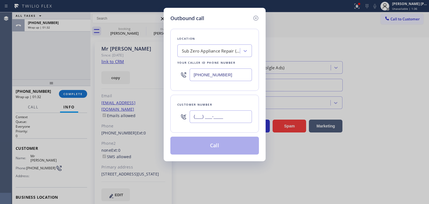
click at [198, 117] on input "(___) ___-____" at bounding box center [221, 116] width 62 height 13
paste input "917) 301-5699"
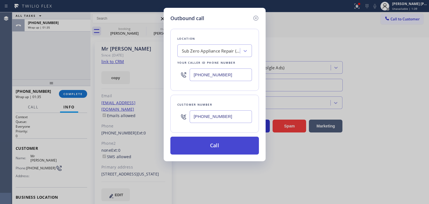
type input "[PHONE_NUMBER]"
click at [222, 142] on button "Call" at bounding box center [215, 146] width 89 height 18
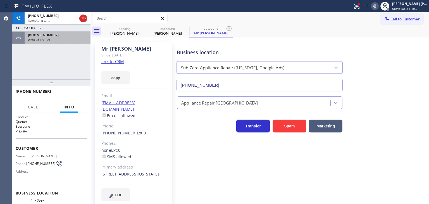
click at [49, 41] on div "[PHONE_NUMBER] Wrap up | 01:39" at bounding box center [57, 38] width 64 height 12
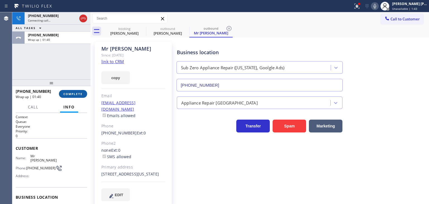
click at [75, 90] on button "COMPLETE" at bounding box center [73, 94] width 28 height 8
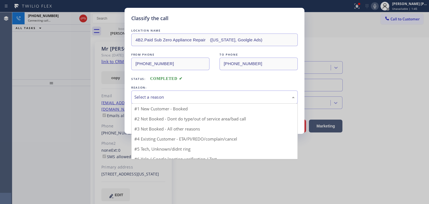
click at [149, 98] on div "Select a reason" at bounding box center [214, 97] width 160 height 6
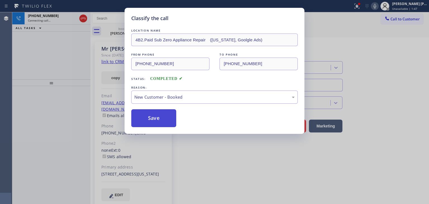
click at [152, 119] on button "Save" at bounding box center [153, 118] width 45 height 18
type input "[PHONE_NUMBER]"
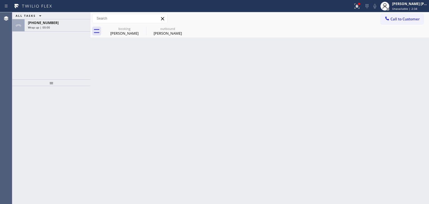
click at [41, 18] on div "ALL TASKS ALL TASKS ACTIVE TASKS TASKS IN WRAP UP [PHONE_NUMBER] Wrap up | 00:00" at bounding box center [51, 21] width 78 height 19
click at [42, 29] on span "Wrap up | 00:02" at bounding box center [39, 27] width 22 height 4
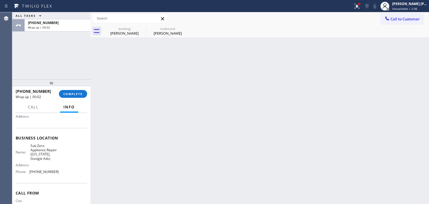
scroll to position [56, 0]
click at [61, 169] on div "Name: Sub Zero Appliance Repair ([US_STATE], Goolgle Ads) Address: Phone: [PHON…" at bounding box center [52, 159] width 72 height 33
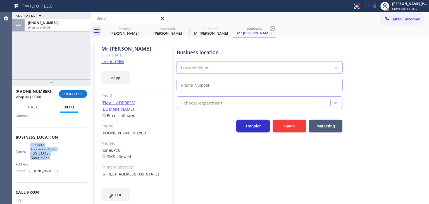
drag, startPoint x: 53, startPoint y: 158, endPoint x: 30, endPoint y: 143, distance: 27.5
click at [30, 143] on span "Sub Zero Appliance Repair ([US_STATE], Goolgle Ads)" at bounding box center [44, 151] width 28 height 17
type input "[PHONE_NUMBER]"
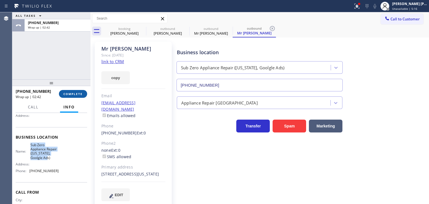
click at [73, 95] on span "COMPLETE" at bounding box center [72, 94] width 19 height 4
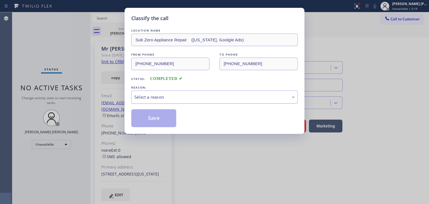
click at [138, 92] on div "Select a reason" at bounding box center [214, 97] width 167 height 13
click at [152, 121] on button "Save" at bounding box center [153, 118] width 45 height 18
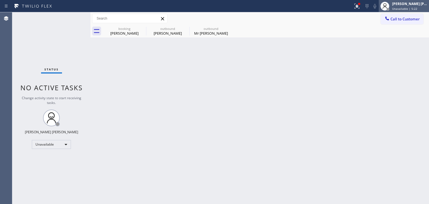
click at [418, 7] on span "Unavailable | 5:22" at bounding box center [405, 9] width 25 height 4
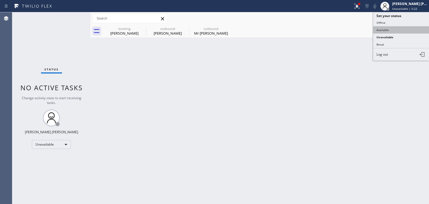
click at [400, 26] on button "Available" at bounding box center [402, 29] width 56 height 7
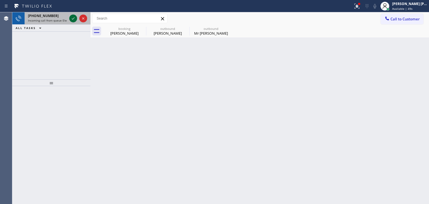
click at [73, 19] on icon at bounding box center [73, 18] width 3 height 2
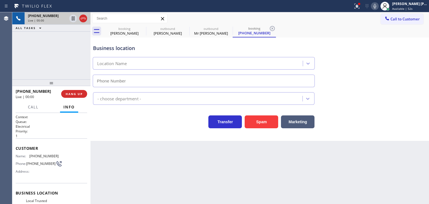
scroll to position [56, 0]
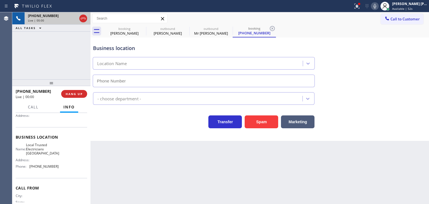
type input "[PHONE_NUMBER]"
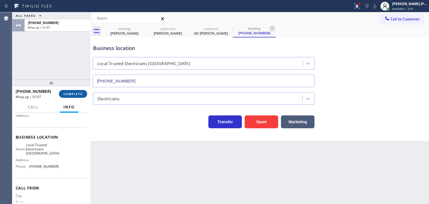
click at [66, 95] on span "COMPLETE" at bounding box center [72, 94] width 19 height 4
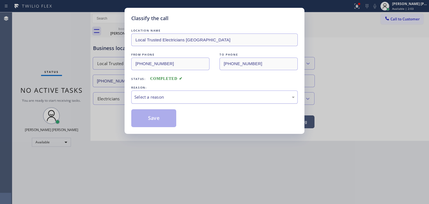
click at [162, 96] on div "Select a reason" at bounding box center [214, 97] width 160 height 6
click at [155, 117] on button "Save" at bounding box center [153, 118] width 45 height 18
type input "[PHONE_NUMBER]"
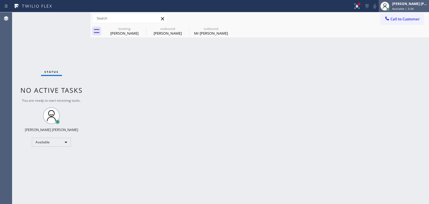
drag, startPoint x: 415, startPoint y: 9, endPoint x: 412, endPoint y: 10, distance: 4.0
click at [414, 9] on span "Available | 3:34" at bounding box center [404, 9] width 22 height 4
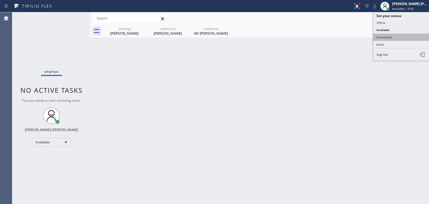
click at [397, 34] on button "Unavailable" at bounding box center [402, 37] width 56 height 7
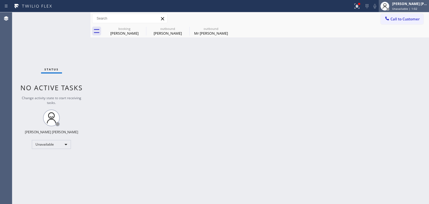
click at [404, 10] on span "Unavailable | 1:02" at bounding box center [405, 9] width 25 height 4
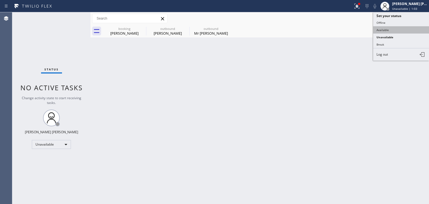
click at [385, 33] on button "Available" at bounding box center [402, 29] width 56 height 7
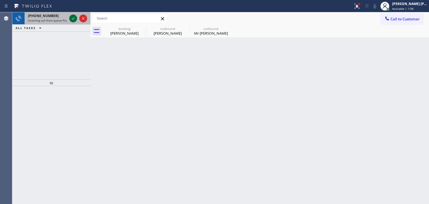
click at [73, 19] on icon at bounding box center [73, 18] width 7 height 7
click at [72, 14] on div at bounding box center [78, 18] width 20 height 12
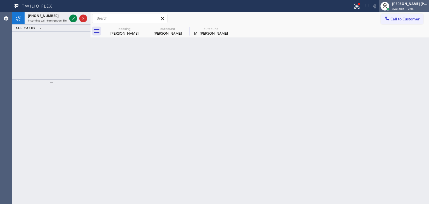
click at [421, 5] on div "[PERSON_NAME] [PERSON_NAME]" at bounding box center [410, 3] width 35 height 5
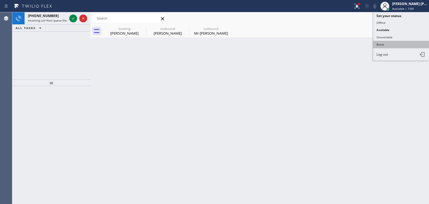
click at [393, 43] on button "Break" at bounding box center [402, 44] width 56 height 7
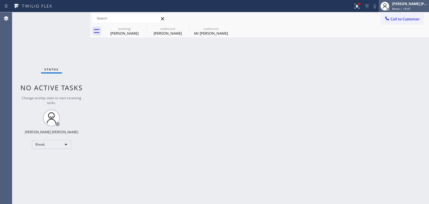
click at [411, 8] on span "Break | 14:47" at bounding box center [402, 9] width 18 height 4
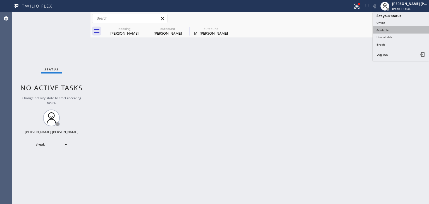
click at [395, 29] on button "Available" at bounding box center [402, 29] width 56 height 7
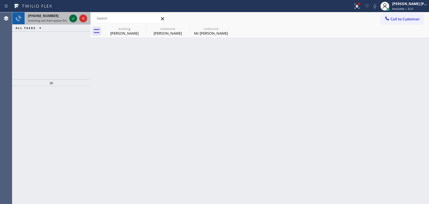
click at [74, 18] on icon at bounding box center [73, 18] width 7 height 7
click at [72, 18] on icon at bounding box center [73, 18] width 7 height 7
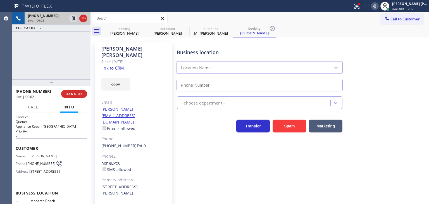
type input "[PHONE_NUMBER]"
click at [116, 65] on link "link to CRM" at bounding box center [112, 68] width 23 height 6
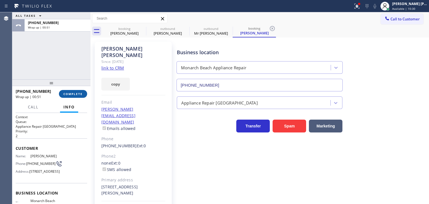
click at [74, 95] on span "COMPLETE" at bounding box center [72, 94] width 19 height 4
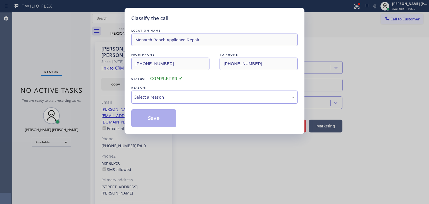
click at [156, 99] on div "Select a reason" at bounding box center [214, 97] width 160 height 6
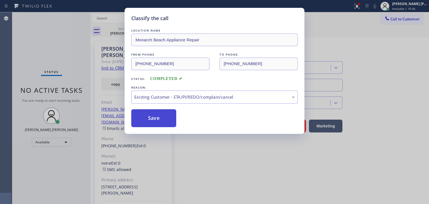
click at [154, 118] on button "Save" at bounding box center [153, 118] width 45 height 18
type input "[PHONE_NUMBER]"
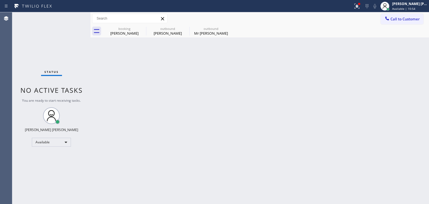
click at [74, 19] on div "Status No active tasks You are ready to start receiving tasks. [PERSON_NAME] [P…" at bounding box center [51, 108] width 78 height 192
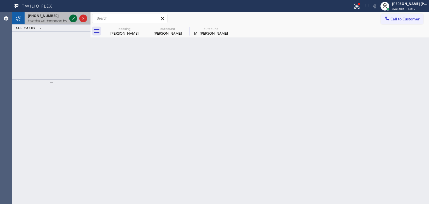
click at [74, 18] on icon at bounding box center [73, 18] width 3 height 2
click at [73, 20] on icon at bounding box center [73, 18] width 7 height 7
click at [73, 17] on icon at bounding box center [73, 18] width 7 height 7
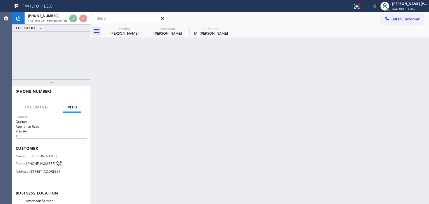
scroll to position [28, 0]
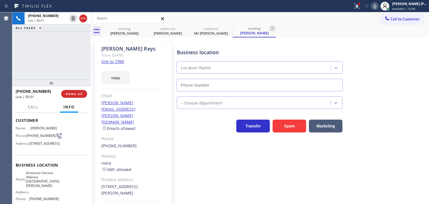
type input "[PHONE_NUMBER]"
click at [120, 60] on link "link to CRM" at bounding box center [112, 62] width 23 height 6
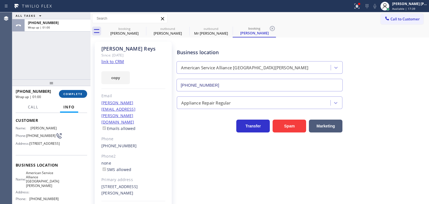
click at [67, 96] on button "COMPLETE" at bounding box center [73, 94] width 28 height 8
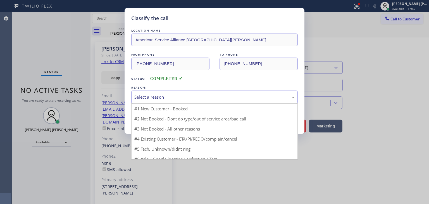
click at [165, 99] on div "Select a reason" at bounding box center [214, 97] width 160 height 6
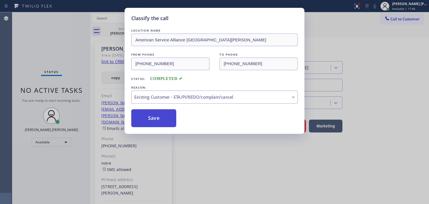
click at [158, 120] on button "Save" at bounding box center [153, 118] width 45 height 18
type input "[PHONE_NUMBER]"
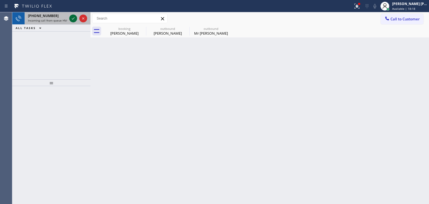
click at [74, 20] on icon at bounding box center [73, 18] width 7 height 7
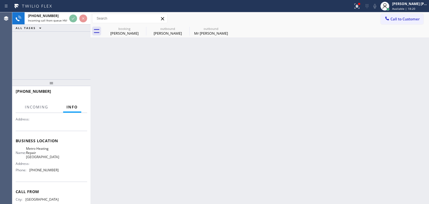
scroll to position [56, 0]
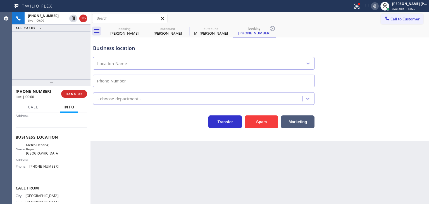
type input "[PHONE_NUMBER]"
click at [71, 95] on span "HANG UP" at bounding box center [74, 94] width 17 height 4
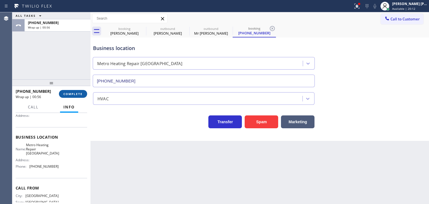
click at [68, 93] on span "COMPLETE" at bounding box center [72, 94] width 19 height 4
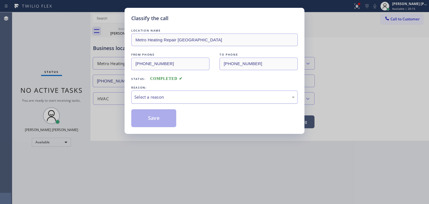
click at [177, 97] on div "Select a reason" at bounding box center [214, 97] width 160 height 6
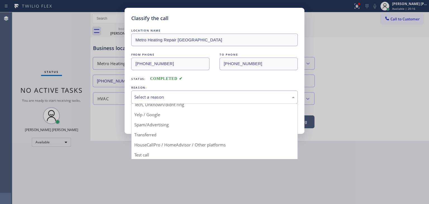
scroll to position [35, 0]
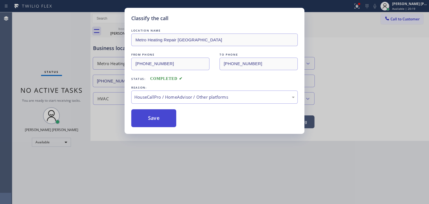
click at [153, 119] on button "Save" at bounding box center [153, 118] width 45 height 18
type input "[PHONE_NUMBER]"
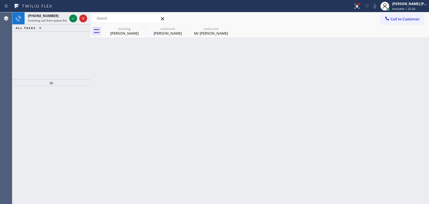
drag, startPoint x: 71, startPoint y: 19, endPoint x: 71, endPoint y: 52, distance: 32.7
click at [71, 20] on icon at bounding box center [73, 18] width 7 height 7
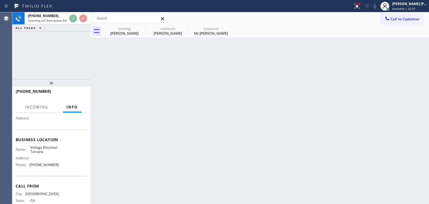
scroll to position [56, 0]
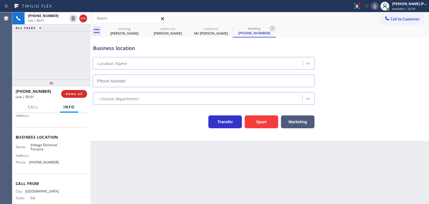
type input "[PHONE_NUMBER]"
click at [379, 6] on icon at bounding box center [375, 6] width 7 height 7
click at [377, 6] on rect at bounding box center [375, 6] width 4 height 4
click at [379, 6] on icon at bounding box center [375, 6] width 7 height 7
click at [81, 93] on span "HANG UP" at bounding box center [74, 94] width 17 height 4
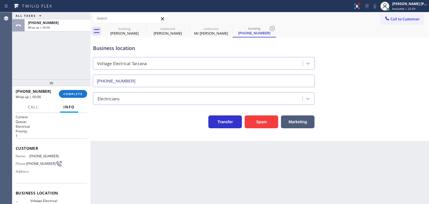
scroll to position [56, 0]
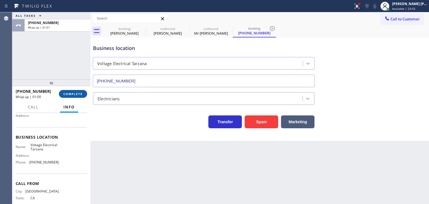
click at [70, 95] on span "COMPLETE" at bounding box center [72, 94] width 19 height 4
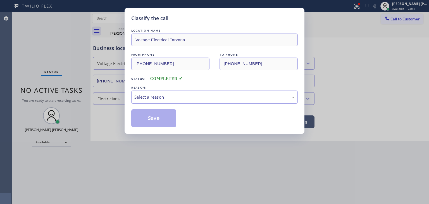
click at [155, 99] on div "Select a reason" at bounding box center [214, 97] width 160 height 6
click at [153, 121] on button "Save" at bounding box center [153, 118] width 45 height 18
type input "[PHONE_NUMBER]"
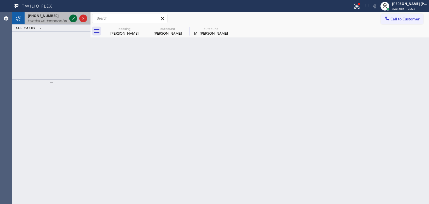
click at [73, 20] on icon at bounding box center [73, 18] width 7 height 7
click at [78, 22] on div at bounding box center [78, 18] width 20 height 12
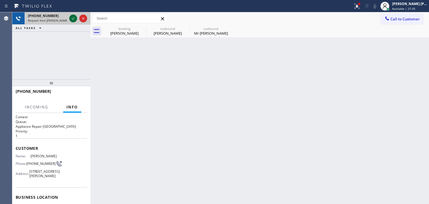
click at [73, 19] on icon at bounding box center [73, 18] width 3 height 2
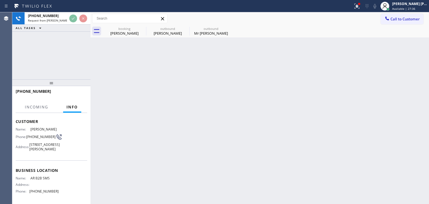
scroll to position [56, 0]
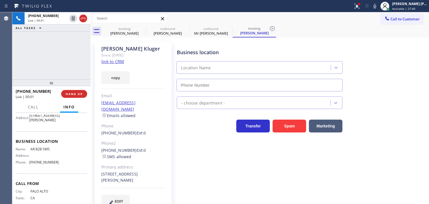
type input "(833) 692-2271"
click at [113, 61] on link "link to CRM" at bounding box center [112, 62] width 23 height 6
drag, startPoint x: 419, startPoint y: 3, endPoint x: 403, endPoint y: 22, distance: 24.1
click at [418, 4] on div "[PERSON_NAME] [PERSON_NAME]" at bounding box center [410, 3] width 35 height 5
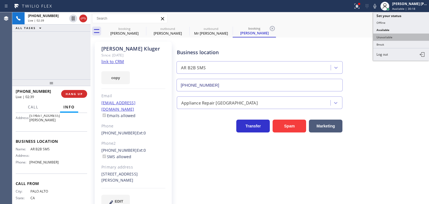
click at [395, 37] on button "Unavailable" at bounding box center [402, 37] width 56 height 7
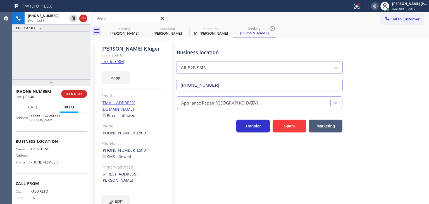
click at [377, 6] on icon at bounding box center [375, 6] width 3 height 4
drag, startPoint x: 72, startPoint y: 18, endPoint x: 223, endPoint y: 77, distance: 161.3
click at [75, 18] on icon at bounding box center [73, 18] width 7 height 7
drag, startPoint x: 383, startPoint y: 6, endPoint x: 377, endPoint y: 1, distance: 7.8
click at [379, 6] on icon at bounding box center [375, 6] width 7 height 7
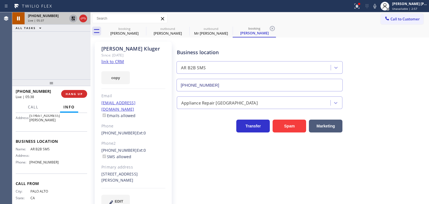
click at [74, 17] on icon at bounding box center [73, 18] width 7 height 7
click at [409, 8] on span "Unavailable | 3:03" at bounding box center [405, 9] width 25 height 4
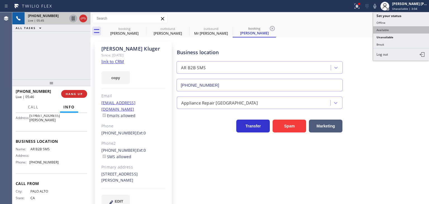
click at [399, 29] on button "Available" at bounding box center [402, 29] width 56 height 7
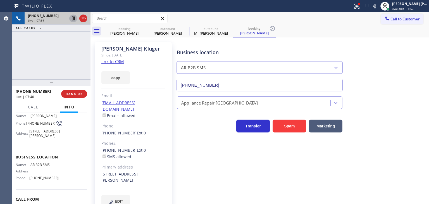
scroll to position [28, 0]
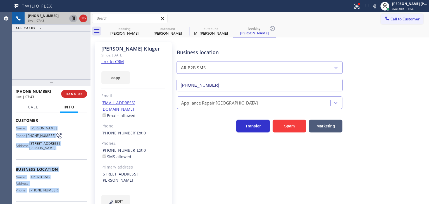
drag, startPoint x: 58, startPoint y: 169, endPoint x: 13, endPoint y: 129, distance: 60.0
click at [13, 129] on div "Context Queue: Appliance Repair High End Priority: 1 Customer Name: Allison Klu…" at bounding box center [51, 158] width 78 height 91
copy div "Name: Allison Kluger Phone: (650) 799-5755 Address: 1051 Coleman Ave, Menlo Par…"
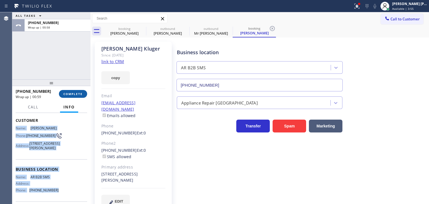
click at [74, 95] on span "COMPLETE" at bounding box center [72, 94] width 19 height 4
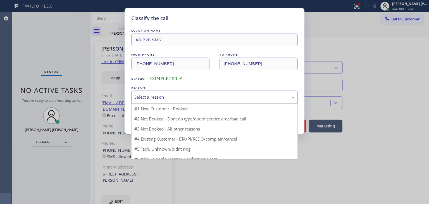
click at [162, 97] on div "Select a reason" at bounding box center [214, 97] width 160 height 6
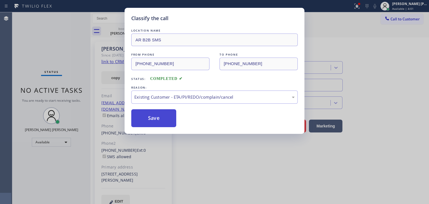
click at [152, 122] on button "Save" at bounding box center [153, 118] width 45 height 18
type input "[PHONE_NUMBER]"
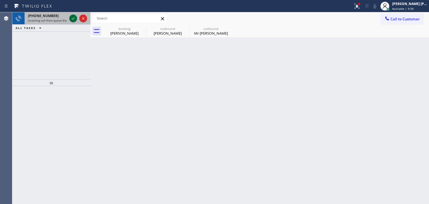
click at [73, 20] on icon at bounding box center [73, 18] width 7 height 7
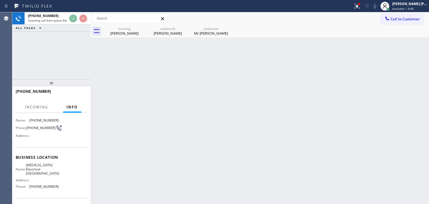
scroll to position [56, 0]
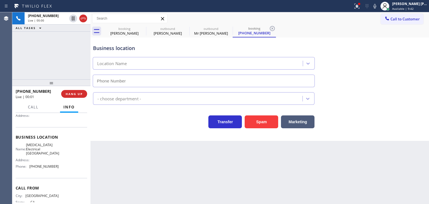
type input "(818) 918-2383"
click at [418, 84] on div "Business location High Voltage Electrical North Hollywood (818) 918-2383" at bounding box center [260, 62] width 336 height 51
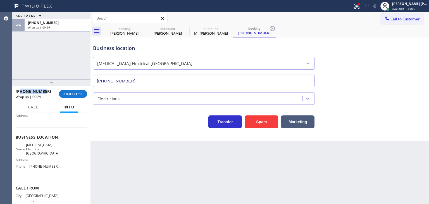
drag, startPoint x: 45, startPoint y: 92, endPoint x: 20, endPoint y: 90, distance: 25.8
click at [20, 90] on div "+17148370778" at bounding box center [35, 91] width 39 height 5
copy span "7148370778"
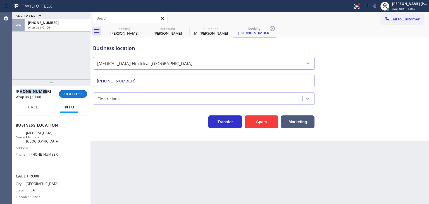
scroll to position [74, 0]
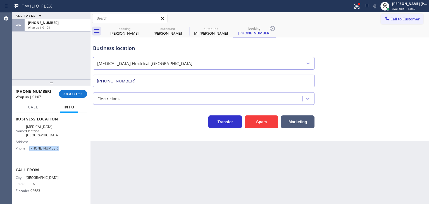
drag, startPoint x: 60, startPoint y: 148, endPoint x: 28, endPoint y: 150, distance: 32.2
click at [28, 150] on div "Name: High Voltage Electrical North Hollywood Address: Phone: (818) 918-2383" at bounding box center [52, 139] width 72 height 28
copy div "(818) 918-2383"
click at [70, 92] on button "COMPLETE" at bounding box center [73, 94] width 28 height 8
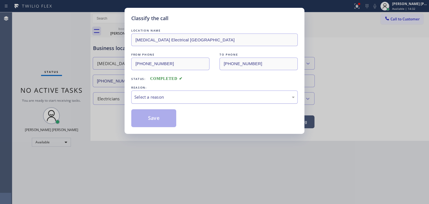
click at [150, 96] on div "Select a reason" at bounding box center [214, 97] width 160 height 6
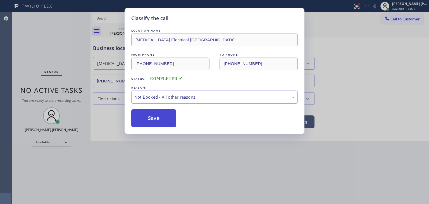
click at [158, 117] on button "Save" at bounding box center [153, 118] width 45 height 18
type input "[PHONE_NUMBER]"
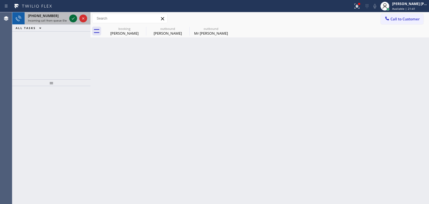
click at [73, 17] on icon at bounding box center [73, 18] width 7 height 7
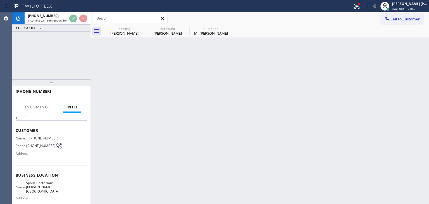
scroll to position [28, 0]
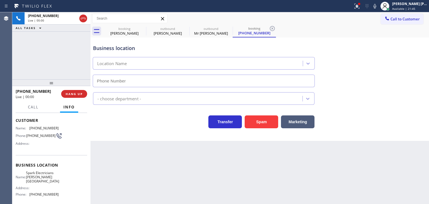
type input "(818) 791-0359"
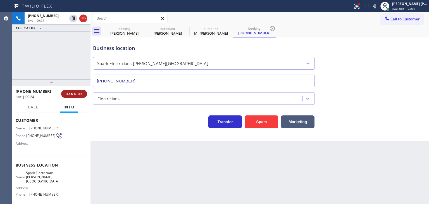
click at [77, 95] on span "HANG UP" at bounding box center [74, 94] width 17 height 4
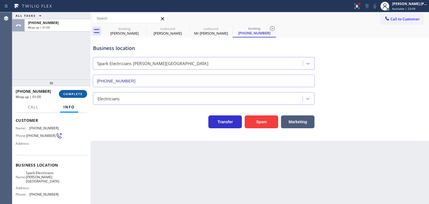
click at [72, 93] on span "COMPLETE" at bounding box center [72, 94] width 19 height 4
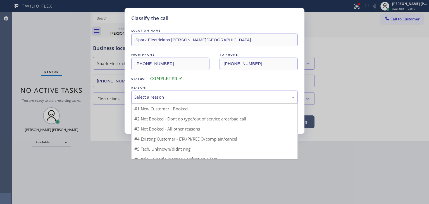
click at [179, 101] on div "Select a reason" at bounding box center [214, 97] width 167 height 13
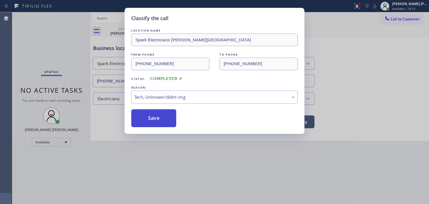
click at [148, 119] on button "Save" at bounding box center [153, 118] width 45 height 18
type input "[PHONE_NUMBER]"
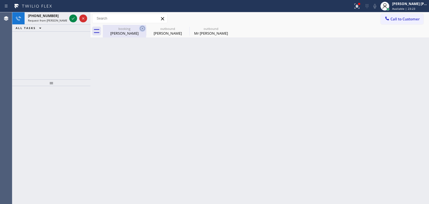
click at [141, 29] on icon at bounding box center [142, 28] width 7 height 7
type input "[PHONE_NUMBER]"
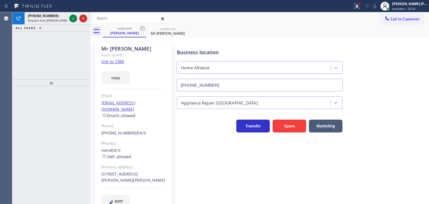
click at [141, 29] on icon at bounding box center [142, 28] width 7 height 7
type input "[PHONE_NUMBER]"
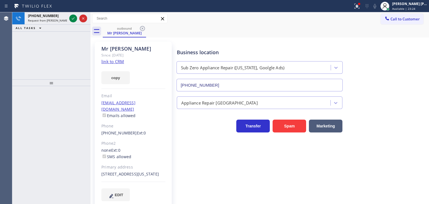
click at [141, 29] on icon at bounding box center [142, 28] width 7 height 7
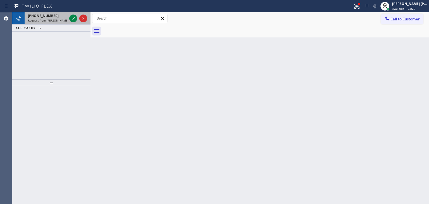
click at [77, 21] on div at bounding box center [78, 18] width 20 height 12
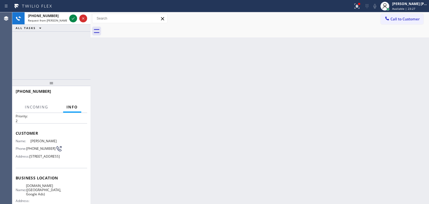
scroll to position [56, 0]
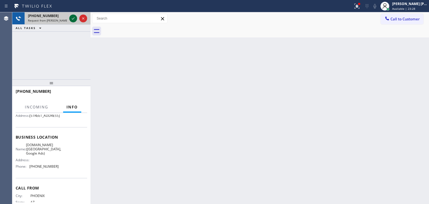
click at [71, 18] on icon at bounding box center [73, 18] width 7 height 7
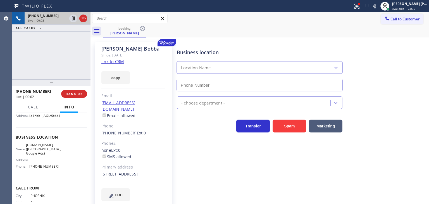
type input "(602) 806-7936"
click at [117, 60] on link "link to CRM" at bounding box center [112, 62] width 23 height 6
click at [394, 113] on div "Transfer Spam Marketing" at bounding box center [302, 120] width 252 height 23
drag, startPoint x: 383, startPoint y: 7, endPoint x: 354, endPoint y: 17, distance: 30.9
click at [379, 7] on icon at bounding box center [375, 6] width 7 height 7
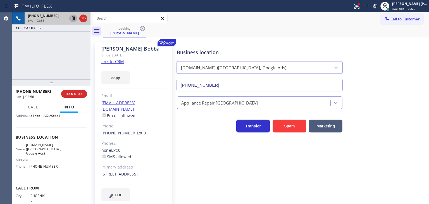
click at [76, 15] on icon at bounding box center [73, 18] width 7 height 7
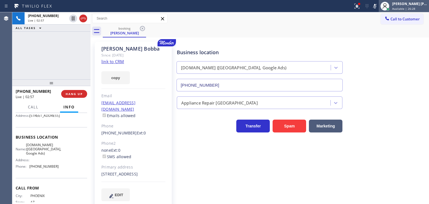
click at [423, 5] on div "[PERSON_NAME] [PERSON_NAME]" at bounding box center [410, 3] width 35 height 5
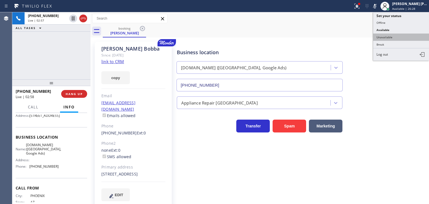
click at [400, 35] on button "Unavailable" at bounding box center [402, 37] width 56 height 7
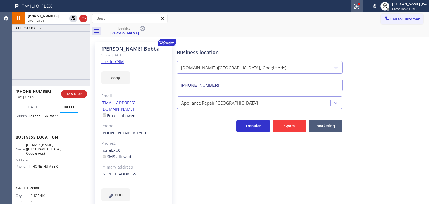
drag, startPoint x: 384, startPoint y: 4, endPoint x: 371, endPoint y: 0, distance: 13.6
click at [377, 4] on icon at bounding box center [375, 6] width 3 height 4
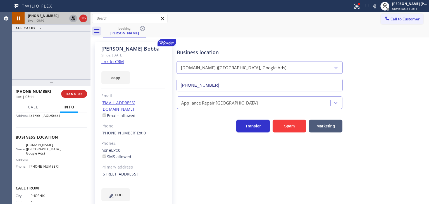
click at [72, 18] on icon at bounding box center [73, 18] width 4 height 4
click at [415, 62] on div "Business location SubzeroExperts.online (Phoenix, Google Ads) (602) 806-7936" at bounding box center [302, 66] width 252 height 51
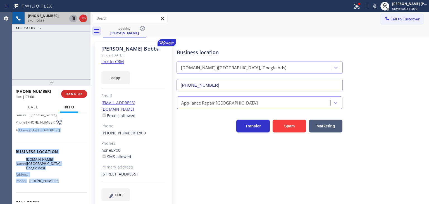
scroll to position [28, 0]
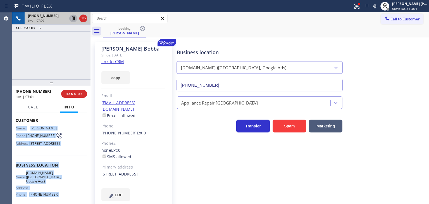
drag, startPoint x: 59, startPoint y: 173, endPoint x: 15, endPoint y: 127, distance: 63.7
click at [15, 127] on div "Context Queue: Appliance Repair High End Priority: 2 Customer Name: Haritha Bob…" at bounding box center [51, 158] width 78 height 91
copy div "Name: Haritha Bobba Phone: (480) 389-8388 Address: 5718 N 54th St, Paradise Val…"
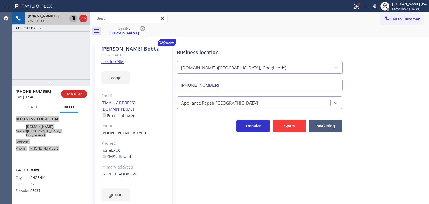
scroll to position [79, 0]
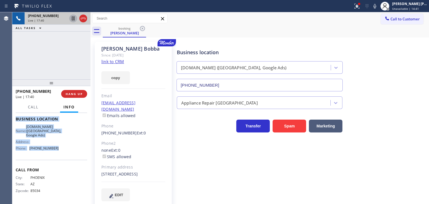
click at [55, 153] on div "Business location Name: SubzeroExperts.online (Phoenix, Google Ads) Address: Ph…" at bounding box center [52, 134] width 72 height 51
drag, startPoint x: 63, startPoint y: 146, endPoint x: 31, endPoint y: 149, distance: 32.0
click at [31, 149] on div "Name: SubzeroExperts.online (Phoenix, Google Ads) Address: Phone: (602) 806-7936" at bounding box center [52, 139] width 72 height 28
copy span "602) 806-7936"
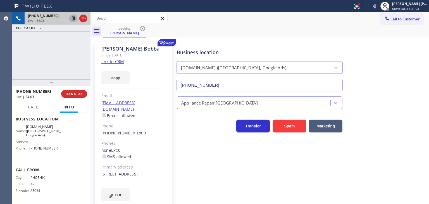
click at [71, 63] on div "+14803898388 Live | 24:02 ALL TASKS ALL TASKS ACTIVE TASKS TASKS IN WRAP UP" at bounding box center [51, 45] width 78 height 67
drag, startPoint x: 156, startPoint y: 176, endPoint x: 101, endPoint y: 167, distance: 55.6
click at [101, 171] on div "6709 East Valley Vista Lane Paradise Valley, 85253 AZ" at bounding box center [133, 174] width 64 height 6
copy div "6709 East Valley Vista Lane Paradise Valley, 85253 AZ"
drag, startPoint x: 58, startPoint y: 149, endPoint x: 27, endPoint y: 148, distance: 31.1
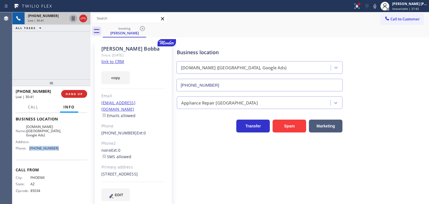
click at [27, 148] on div "Name: SubzeroExperts.online (Phoenix, Google Ads) Address: Phone: (602) 806-7936" at bounding box center [52, 139] width 72 height 28
copy div "(602) 806-7936"
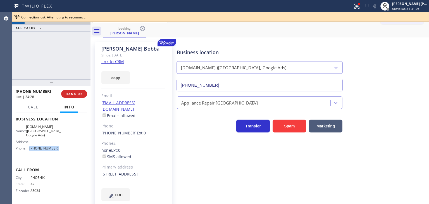
copy div "(602) 806-7936"
click at [390, 42] on div "Business location SubzeroExperts.online (Phoenix, Google Ads) (602) 806-7936" at bounding box center [302, 66] width 252 height 51
click at [404, 3] on div "[PERSON_NAME] [PERSON_NAME]" at bounding box center [410, 3] width 35 height 5
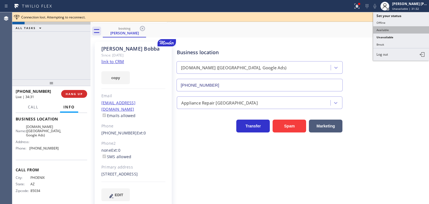
click at [392, 28] on button "Available" at bounding box center [402, 29] width 56 height 7
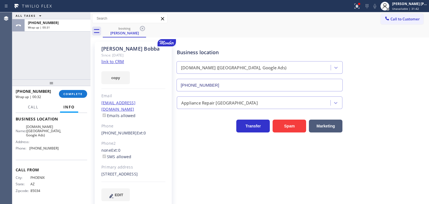
click at [401, 20] on span "Call to Customer" at bounding box center [405, 18] width 29 height 5
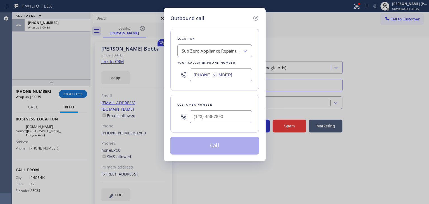
drag, startPoint x: 240, startPoint y: 77, endPoint x: 161, endPoint y: 84, distance: 79.5
click at [164, 84] on div "Outbound call Location Sub Zero Appliance Repair (New York, Goolgle Ads) Your c…" at bounding box center [215, 84] width 102 height 153
paste input "602) 806-7936"
type input "(602) 806-7936"
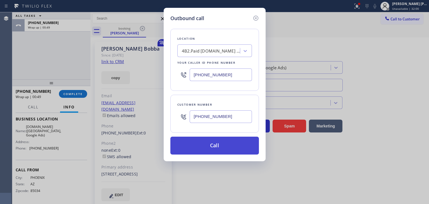
type input "(480) 389-8388"
click at [217, 150] on button "Call" at bounding box center [215, 146] width 89 height 18
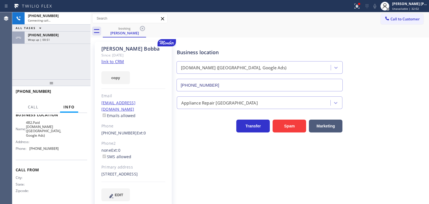
scroll to position [70, 0]
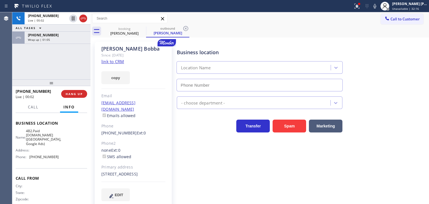
type input "(602) 806-7936"
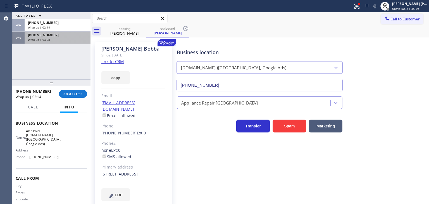
click at [51, 38] on div "Wrap up | 04:28" at bounding box center [57, 40] width 59 height 4
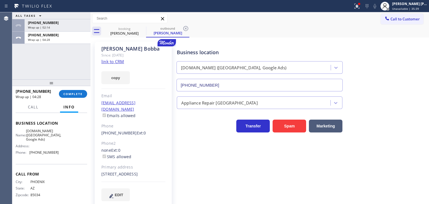
scroll to position [79, 0]
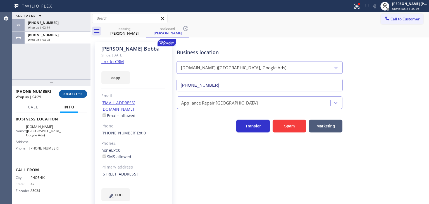
click at [81, 93] on span "COMPLETE" at bounding box center [72, 94] width 19 height 4
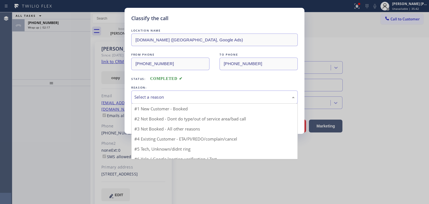
click at [154, 100] on div "Select a reason" at bounding box center [214, 97] width 160 height 6
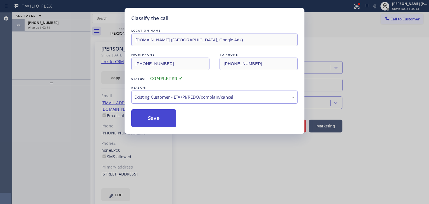
click at [160, 122] on button "Save" at bounding box center [153, 118] width 45 height 18
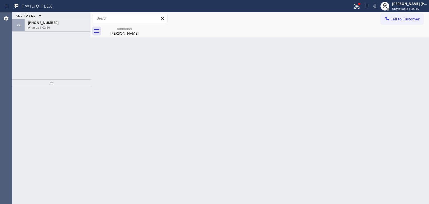
click at [42, 25] on div "+14803898388 Wrap up | 02:20" at bounding box center [57, 25] width 64 height 12
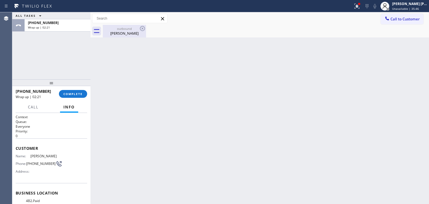
click at [110, 30] on div "outbound" at bounding box center [124, 29] width 42 height 4
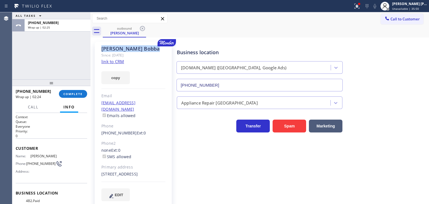
drag, startPoint x: 147, startPoint y: 51, endPoint x: 102, endPoint y: 48, distance: 44.6
click at [102, 48] on div "Haritha Bobba" at bounding box center [133, 49] width 64 height 6
copy div "Haritha Bobba"
click at [69, 93] on span "COMPLETE" at bounding box center [72, 94] width 19 height 4
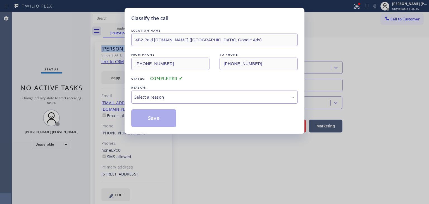
click at [143, 96] on div "Select a reason" at bounding box center [214, 97] width 160 height 6
drag, startPoint x: 149, startPoint y: 114, endPoint x: 189, endPoint y: 99, distance: 43.4
click at [150, 115] on button "Save" at bounding box center [153, 118] width 45 height 18
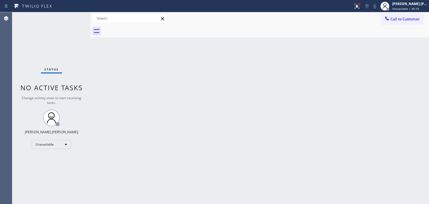
click at [416, 5] on div "[PERSON_NAME] [PERSON_NAME]" at bounding box center [410, 3] width 35 height 5
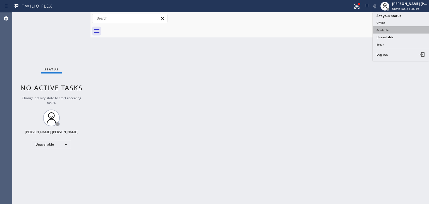
click at [397, 28] on button "Available" at bounding box center [402, 29] width 56 height 7
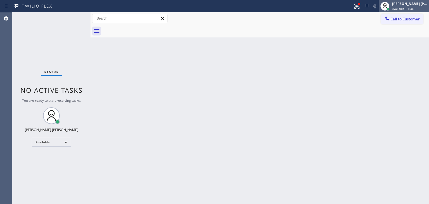
click at [403, 8] on span "Available | 1:46" at bounding box center [404, 9] width 22 height 4
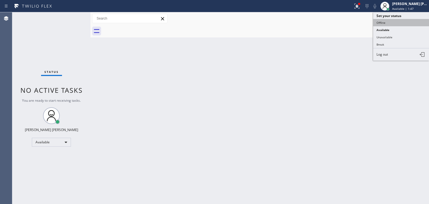
click at [394, 23] on button "Offline" at bounding box center [402, 22] width 56 height 7
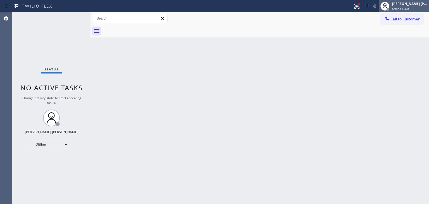
click at [412, 6] on div "Edel John Suson Offline | 33s" at bounding box center [410, 6] width 38 height 10
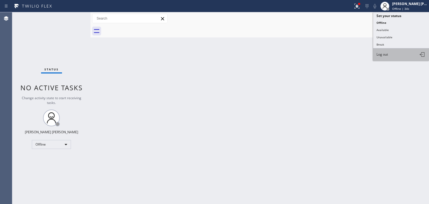
click at [382, 53] on span "Log out" at bounding box center [382, 54] width 11 height 5
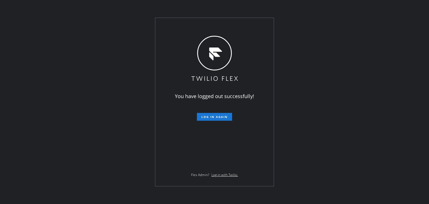
click at [372, 124] on div "You have logged out successfully! Log in again Flex Admin? Log in with Twilio." at bounding box center [214, 102] width 429 height 204
